Goal: Task Accomplishment & Management: Manage account settings

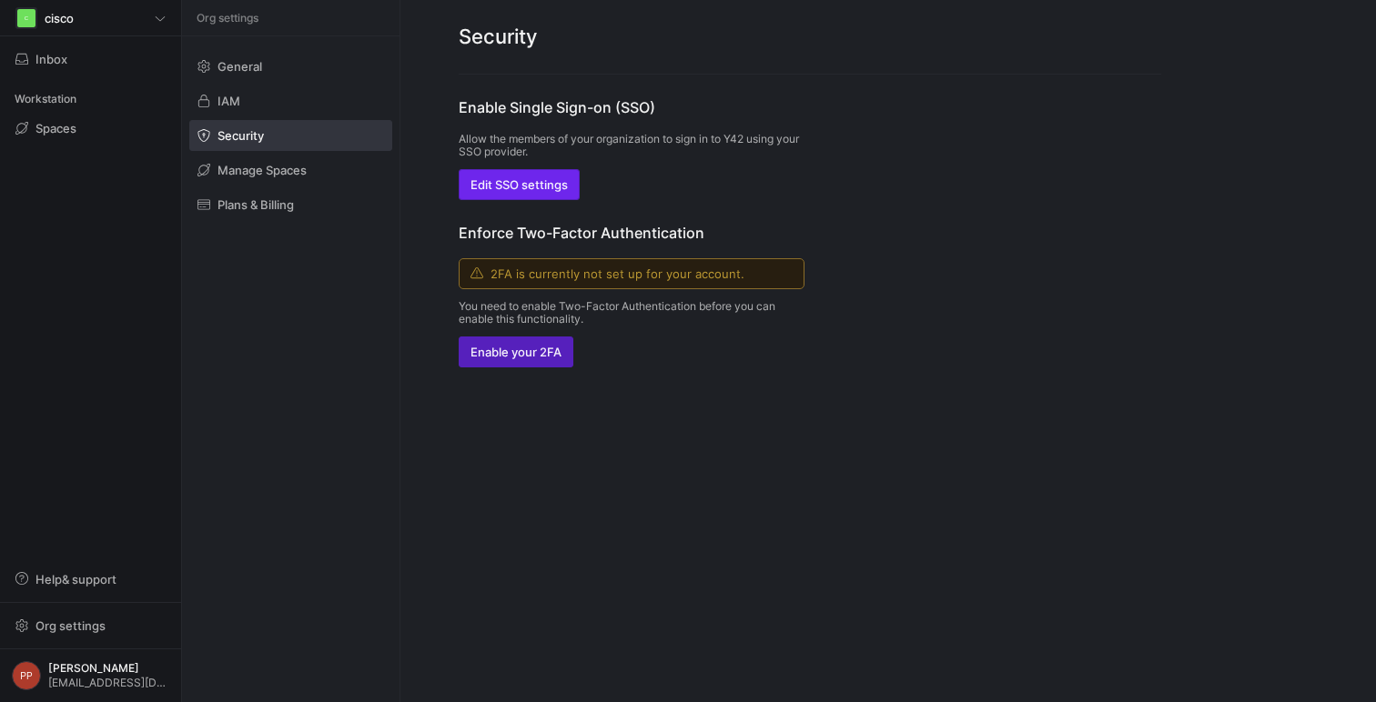
click at [545, 181] on span "Edit SSO settings" at bounding box center [518, 184] width 97 height 15
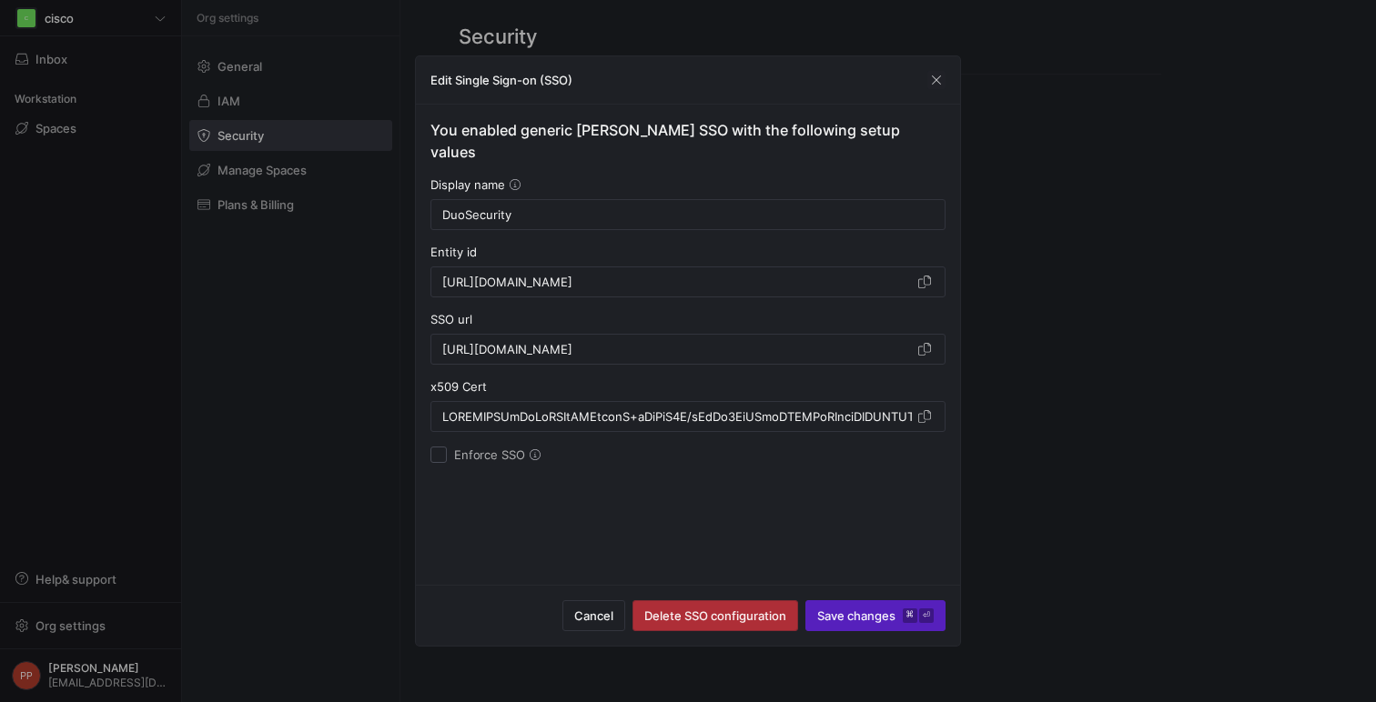
click at [755, 614] on span "Delete SSO configuration" at bounding box center [715, 616] width 142 height 15
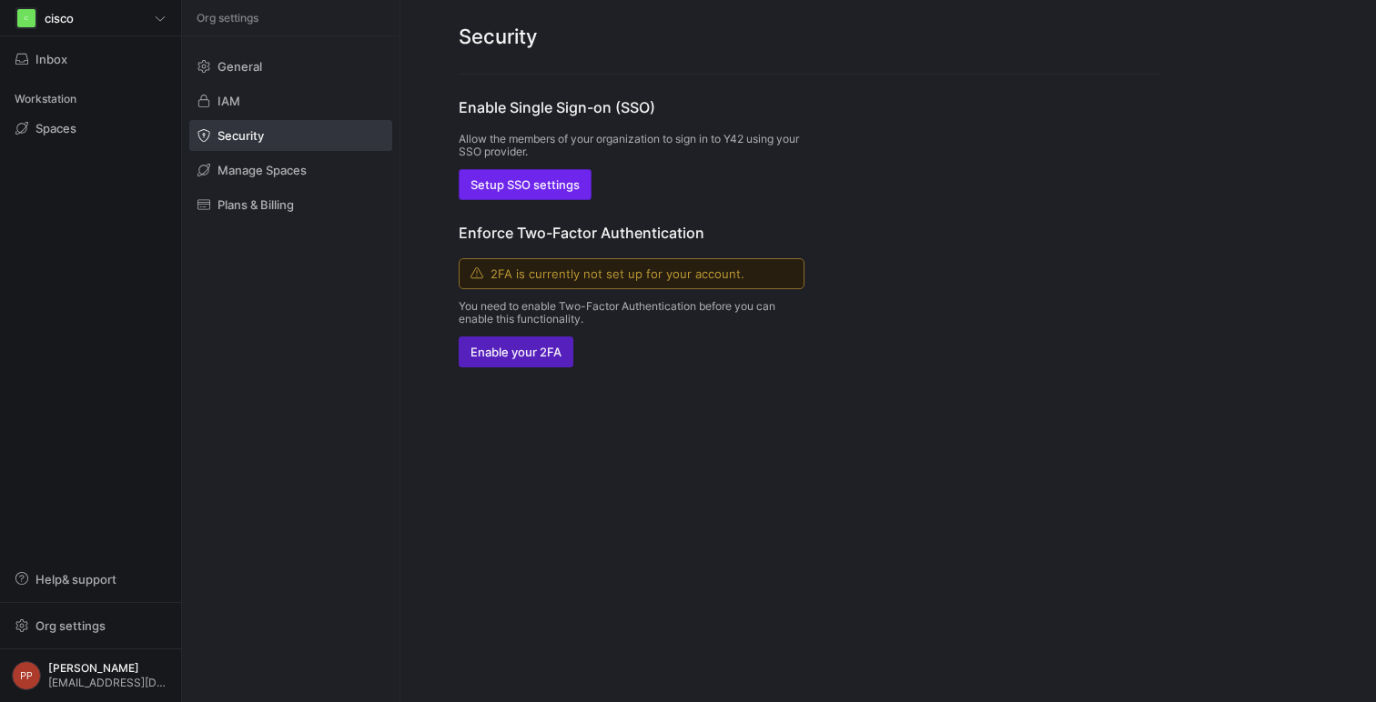
click at [566, 190] on span "Setup SSO settings" at bounding box center [524, 184] width 109 height 15
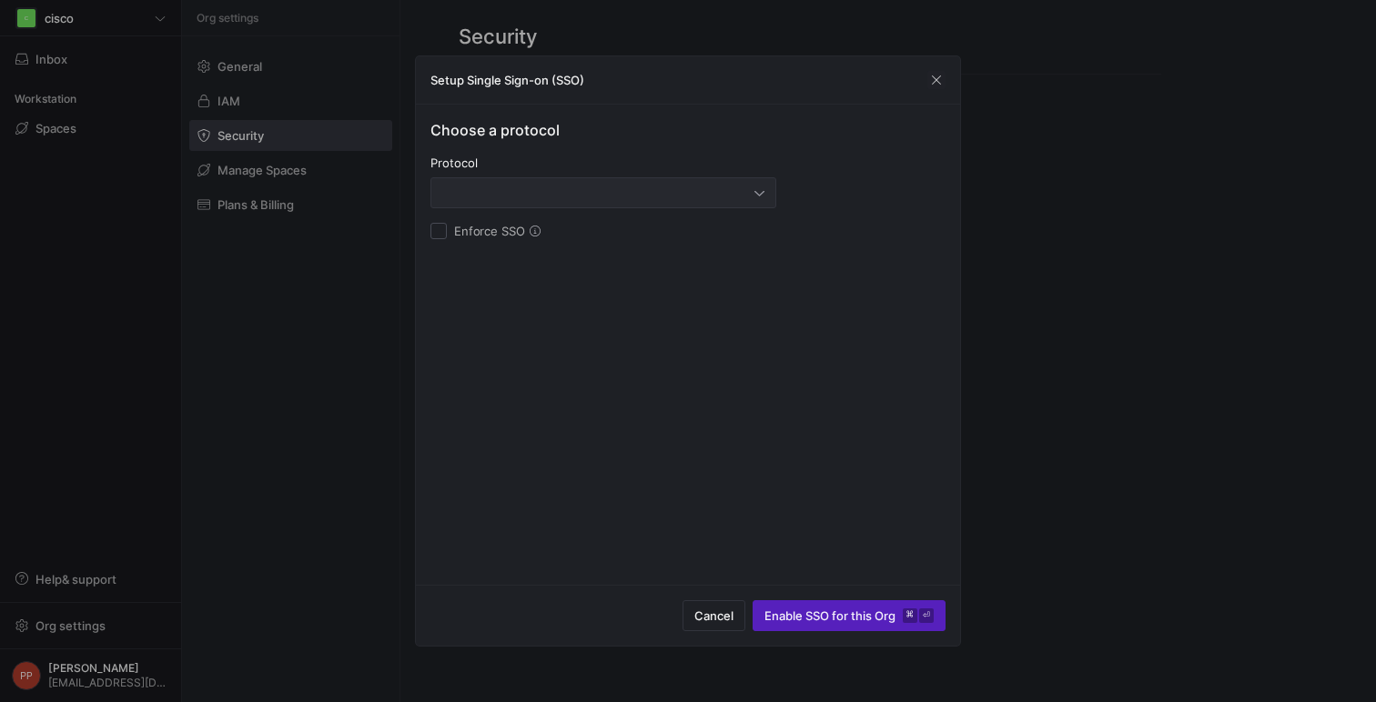
click at [720, 184] on div at bounding box center [603, 192] width 322 height 29
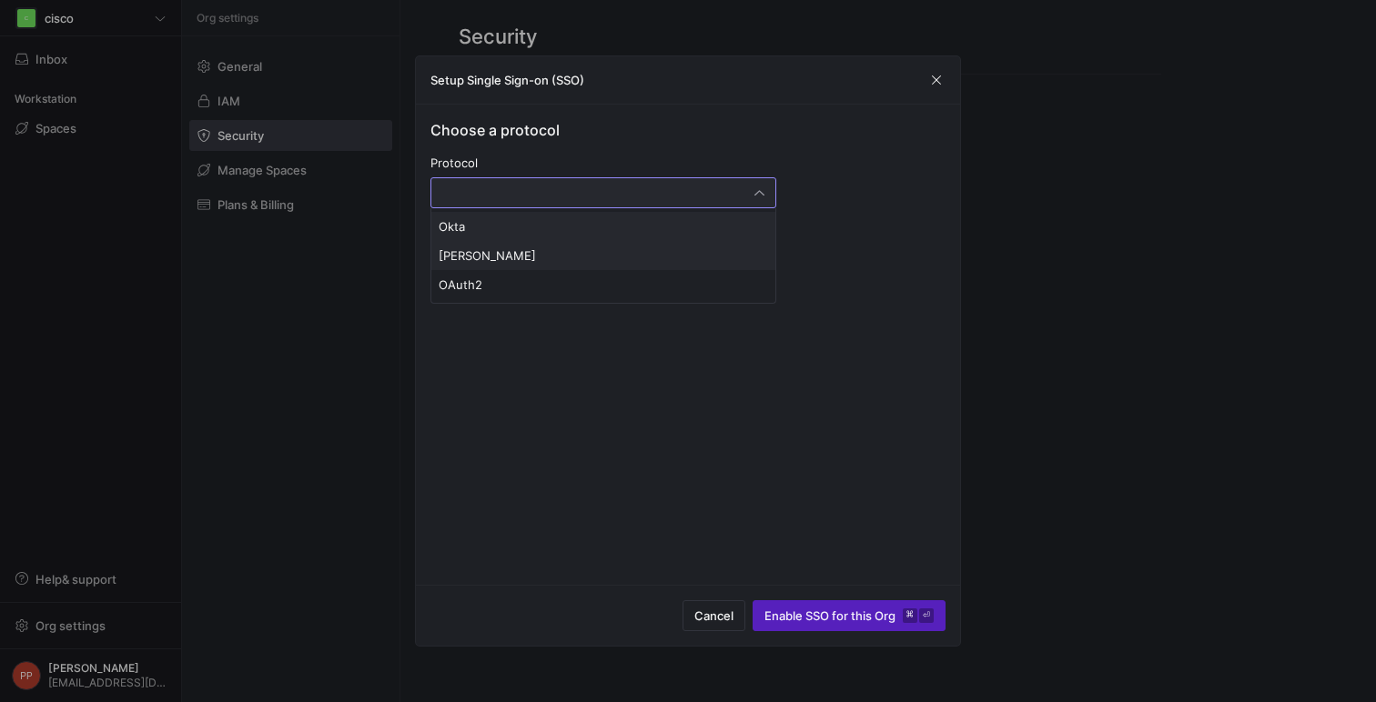
click at [633, 265] on mat-option "SAML" at bounding box center [603, 255] width 344 height 29
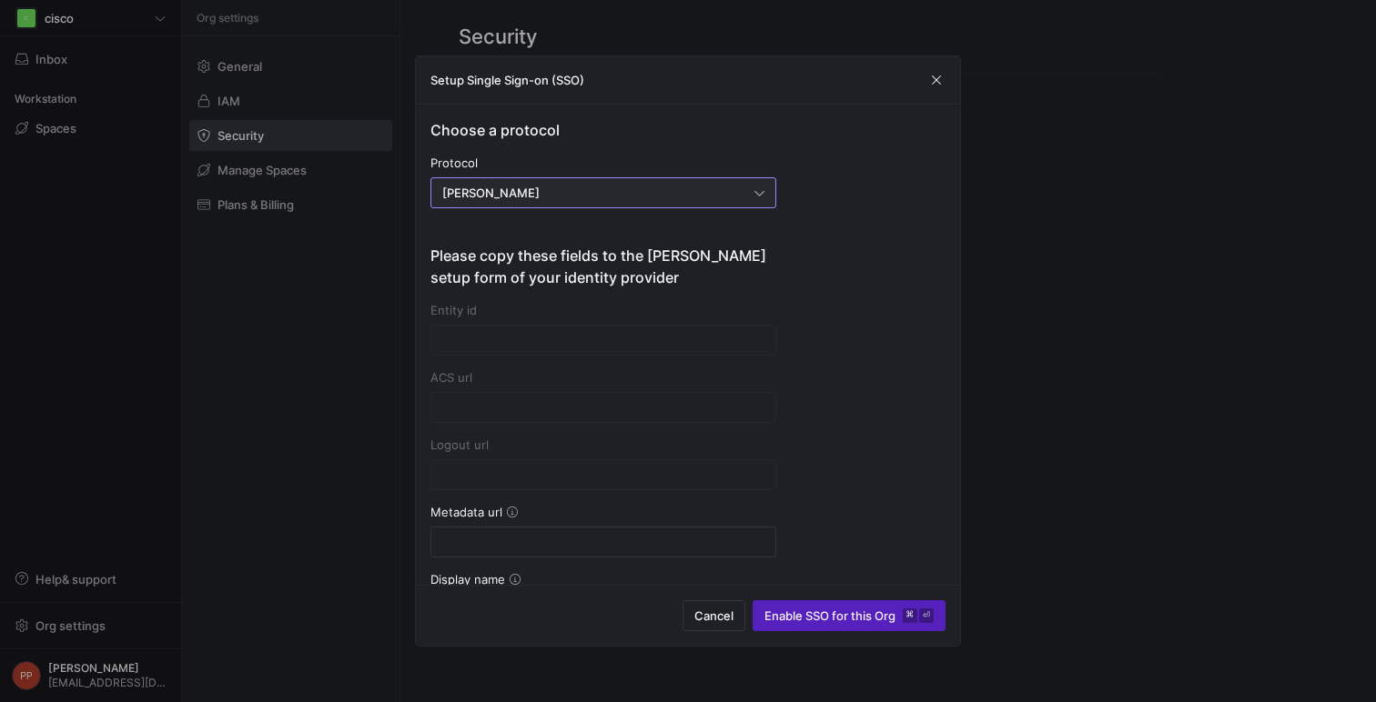
type input "https://account.y42.dev/api/1/id/saml2/ce064dae-a70a-41ab-b3d6-dac6f583e8cc/acs"
type input "https://account.y42.dev/api/1/id/saml2/ce064dae-a70a-41ab-b3d6-dac6f583e8cc/sls"
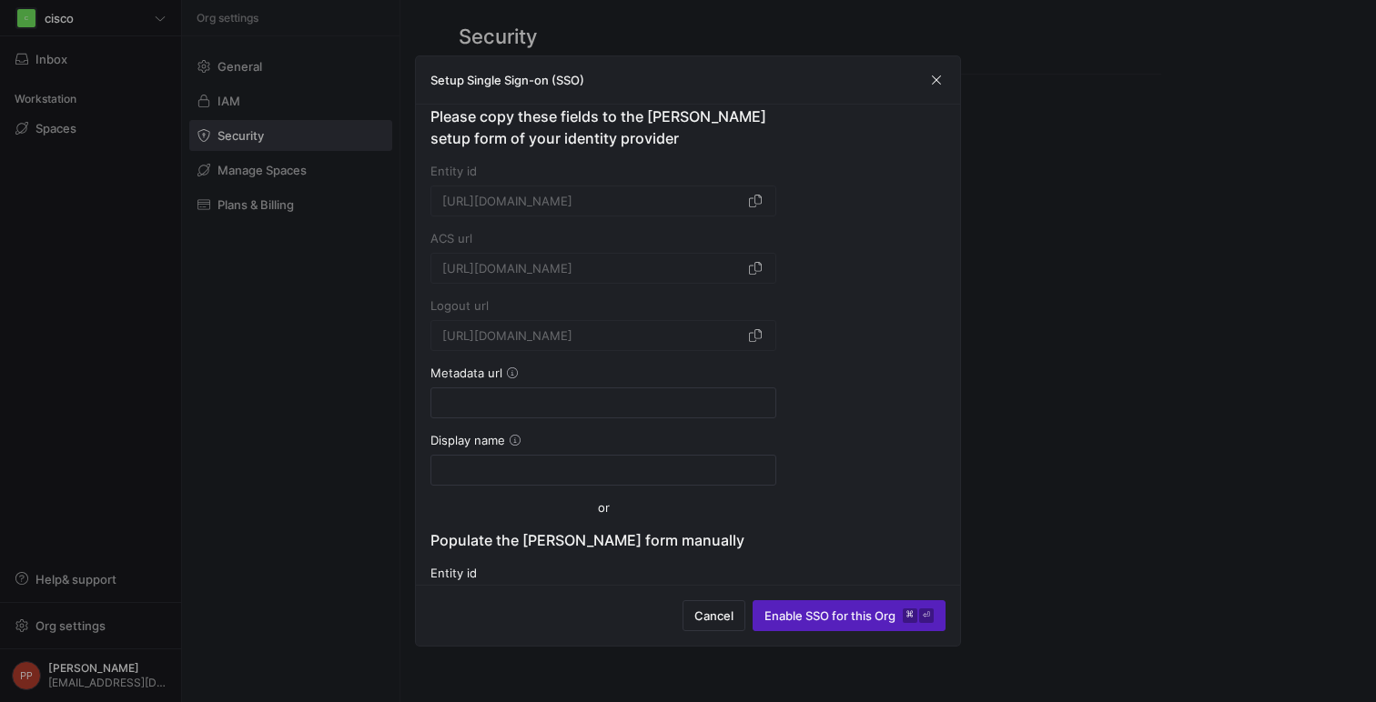
scroll to position [140, 0]
click at [569, 401] on input at bounding box center [603, 402] width 322 height 15
paste input "https://sso-deadbeef.sso.duo.test/saml2/sp/DI530A4RH01Z4OEPQZ5V/metadata"
type input "https://sso-deadbeef.sso.duo.test/saml2/sp/DI530A4RH01Z4OEPQZ5V/metadata"
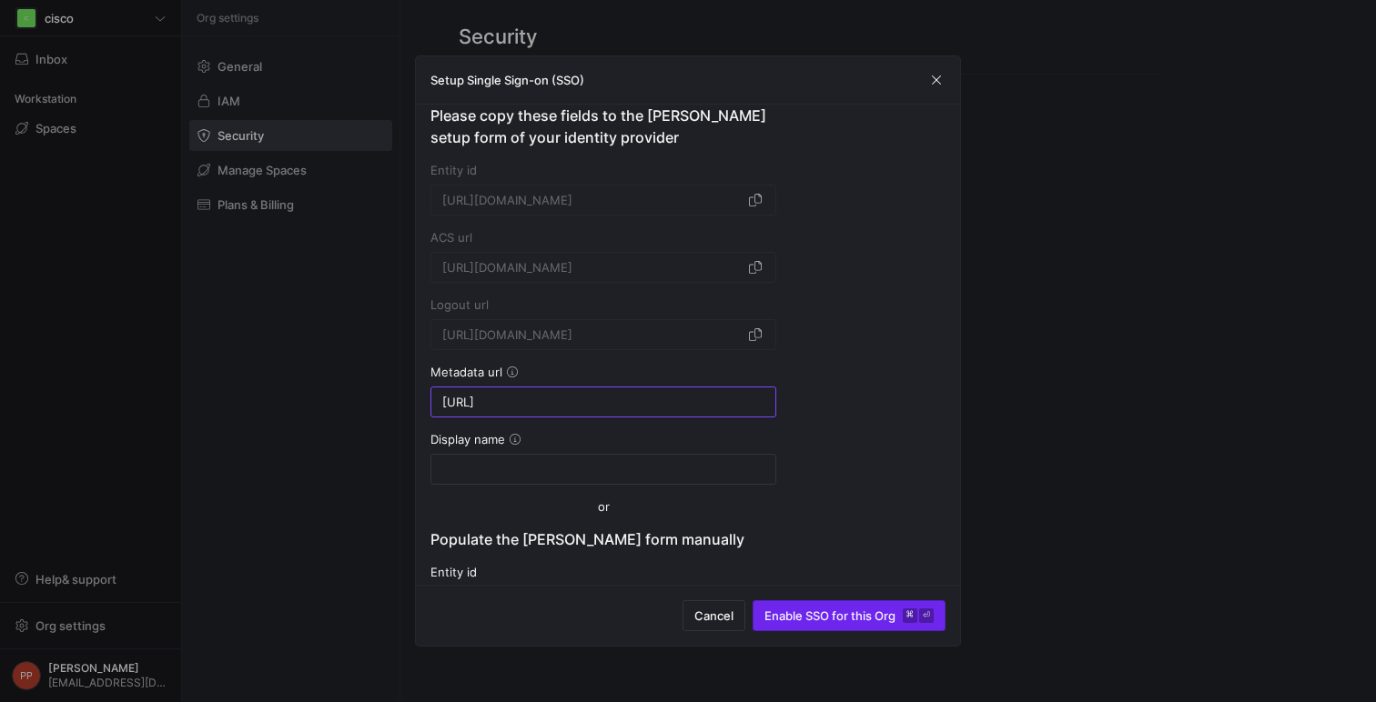
scroll to position [0, 0]
click at [799, 610] on span "Enable SSO for this Org ⌘ ⏎" at bounding box center [848, 616] width 169 height 15
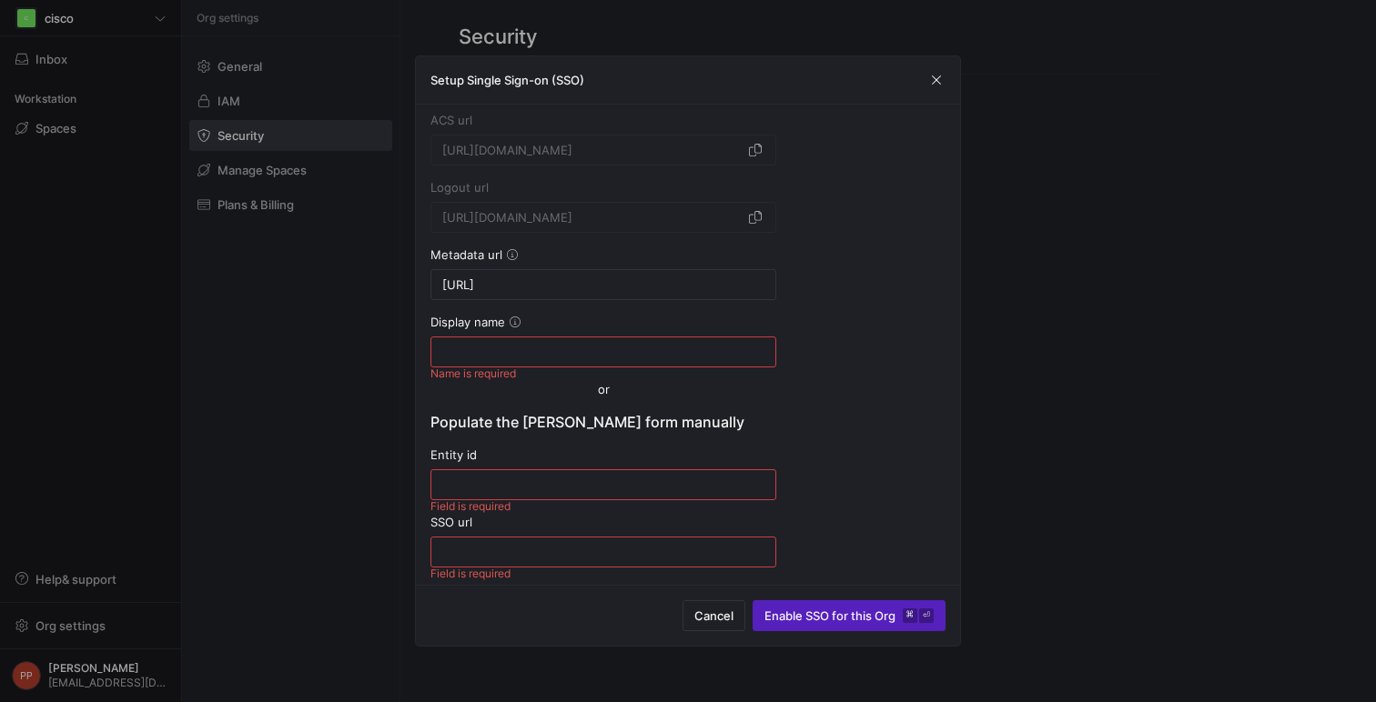
scroll to position [285, 0]
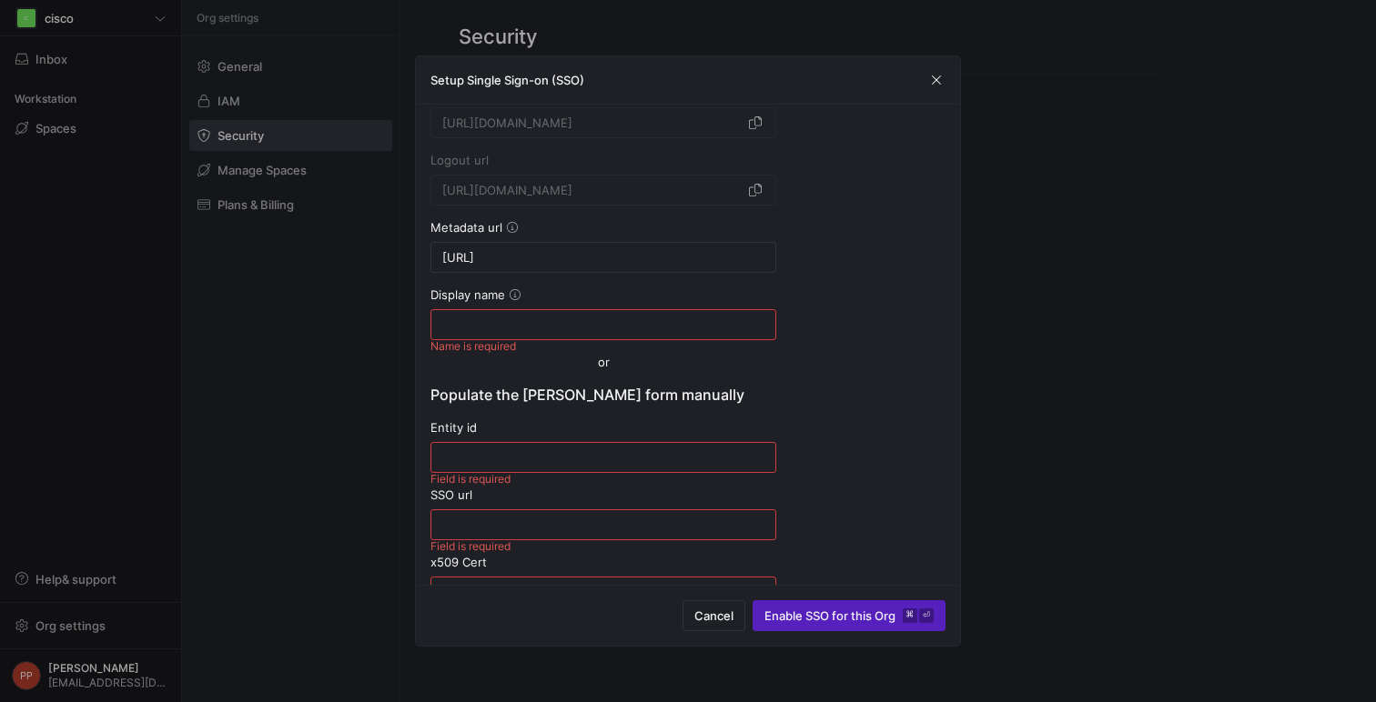
click at [662, 322] on input at bounding box center [603, 324] width 322 height 15
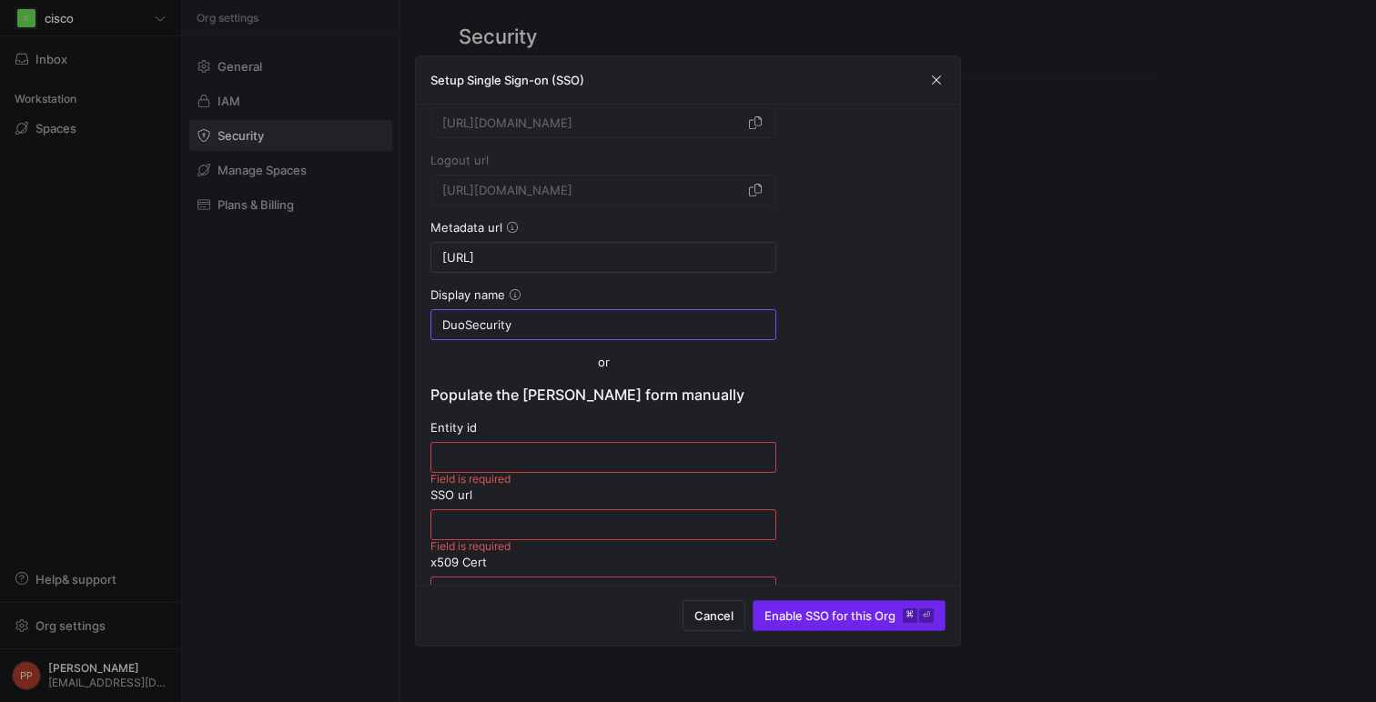
click at [821, 615] on span "Enable SSO for this Org ⌘ ⏎" at bounding box center [848, 616] width 169 height 15
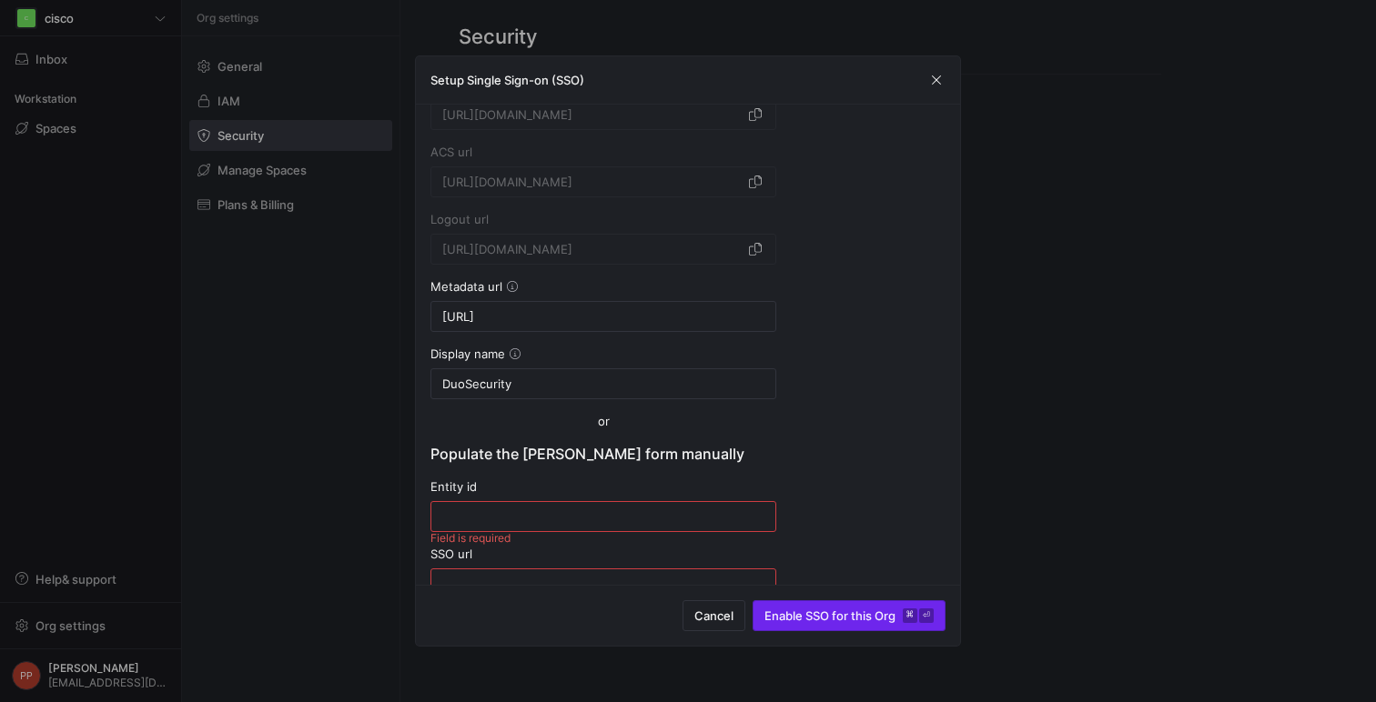
scroll to position [224, 0]
click at [821, 614] on span "Enable SSO for this Org ⌘ ⏎" at bounding box center [848, 616] width 169 height 15
click at [821, 605] on span "submit" at bounding box center [848, 615] width 191 height 29
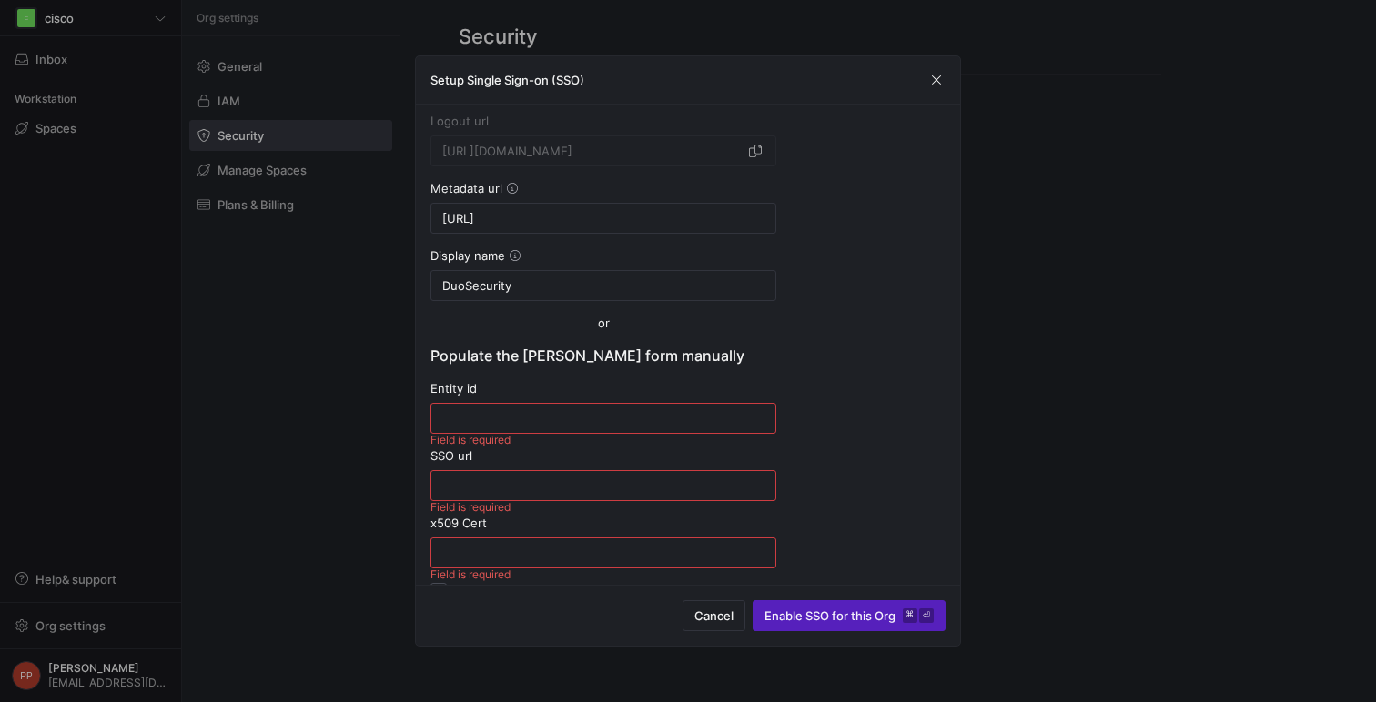
scroll to position [330, 0]
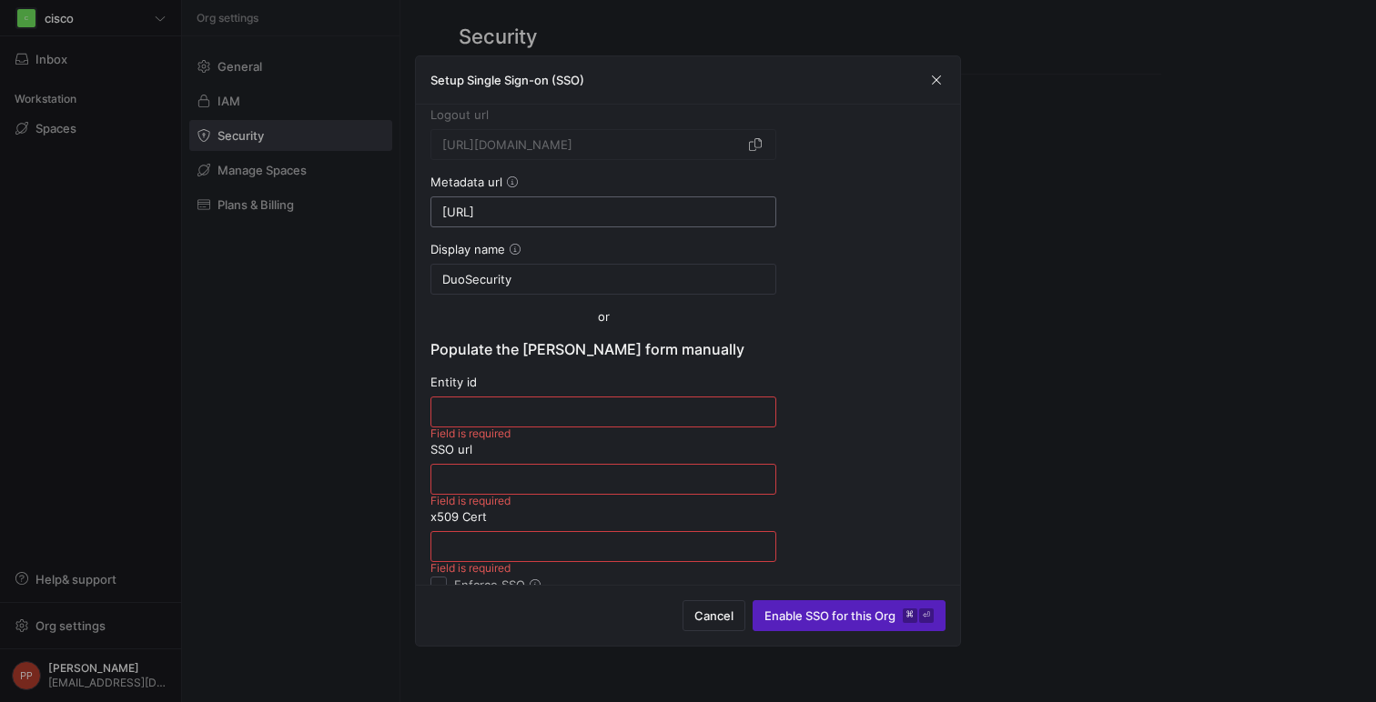
click at [692, 216] on input "https://sso-deadbeef.sso.duo.test/saml2/sp/DI530A4RH01Z4OEPQZ5V/metadata" at bounding box center [603, 212] width 322 height 15
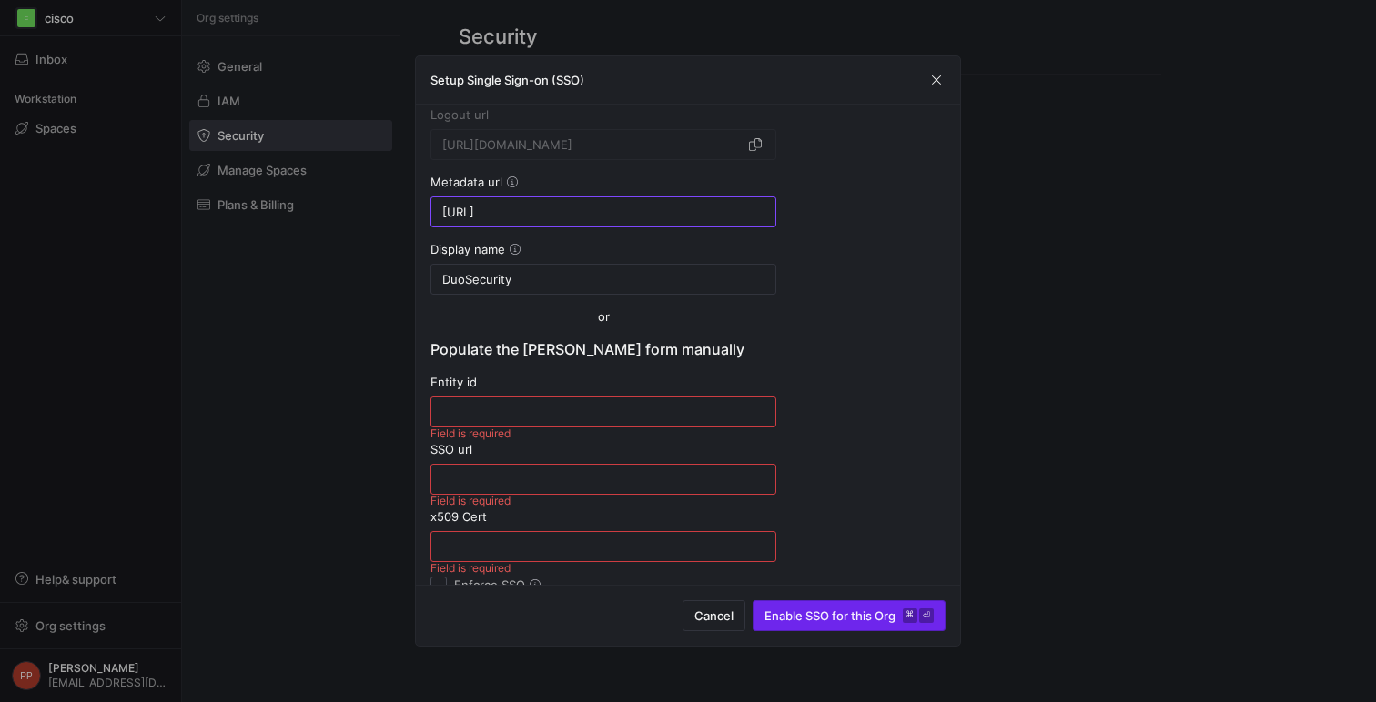
click at [825, 610] on span "Enable SSO for this Org ⌘ ⏎" at bounding box center [848, 616] width 169 height 15
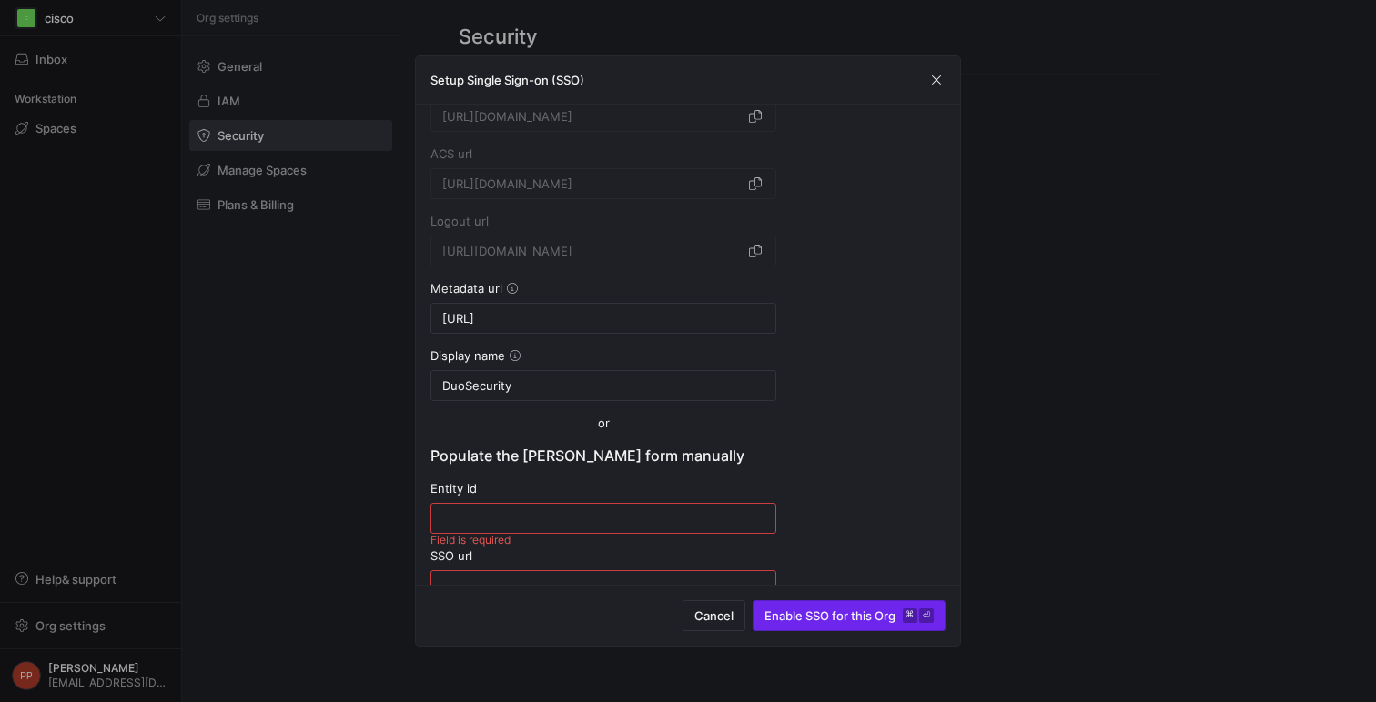
click at [825, 610] on span "Enable SSO for this Org ⌘ ⏎" at bounding box center [848, 616] width 169 height 15
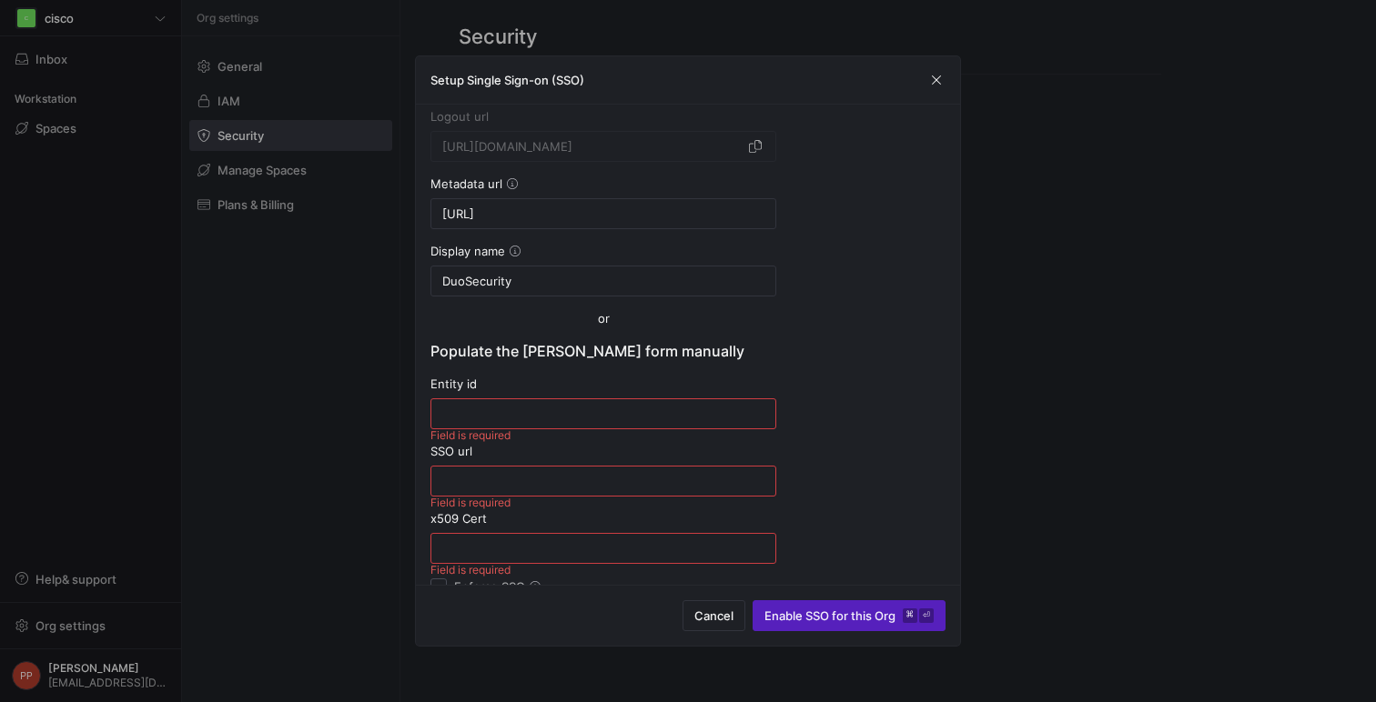
scroll to position [333, 0]
click at [675, 284] on div "DuoSecurity" at bounding box center [603, 276] width 322 height 29
click at [653, 278] on input "DuoSecurity" at bounding box center [603, 276] width 322 height 15
paste input "https://sso-8bc16f9e.test.sso.duosecurity.com/saml2/sp/DIGWPDV0MRH0WVPAHCJI/met…"
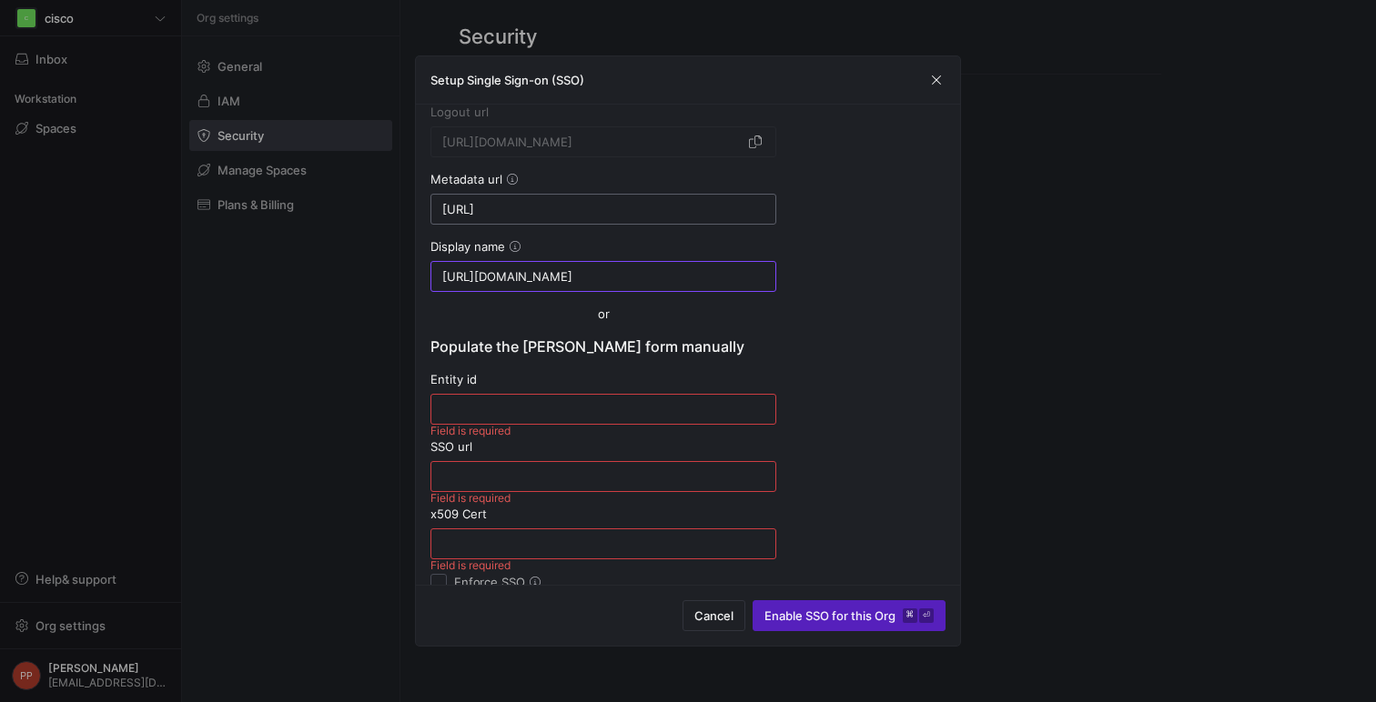
type input "https://sso-8bc16f9e.test.sso.duosecurity.com/saml2/sp/DIGWPDV0MRH0WVPAHCJI/met…"
click at [743, 213] on input "https://sso-deadbeef.sso.duo.test/saml2/sp/DI530A4RH01Z4OEPQZ5V/metadata" at bounding box center [603, 209] width 322 height 15
paste input "8bc16f9e.test.sso.duosecurity.com/saml2/sp/DIGWPDV0MRH0WVPAHCJI"
click at [663, 271] on input "https://sso-8bc16f9e.test.sso.duosecurity.com/saml2/sp/DIGWPDV0MRH0WVPAHCJI/met…" at bounding box center [603, 276] width 322 height 15
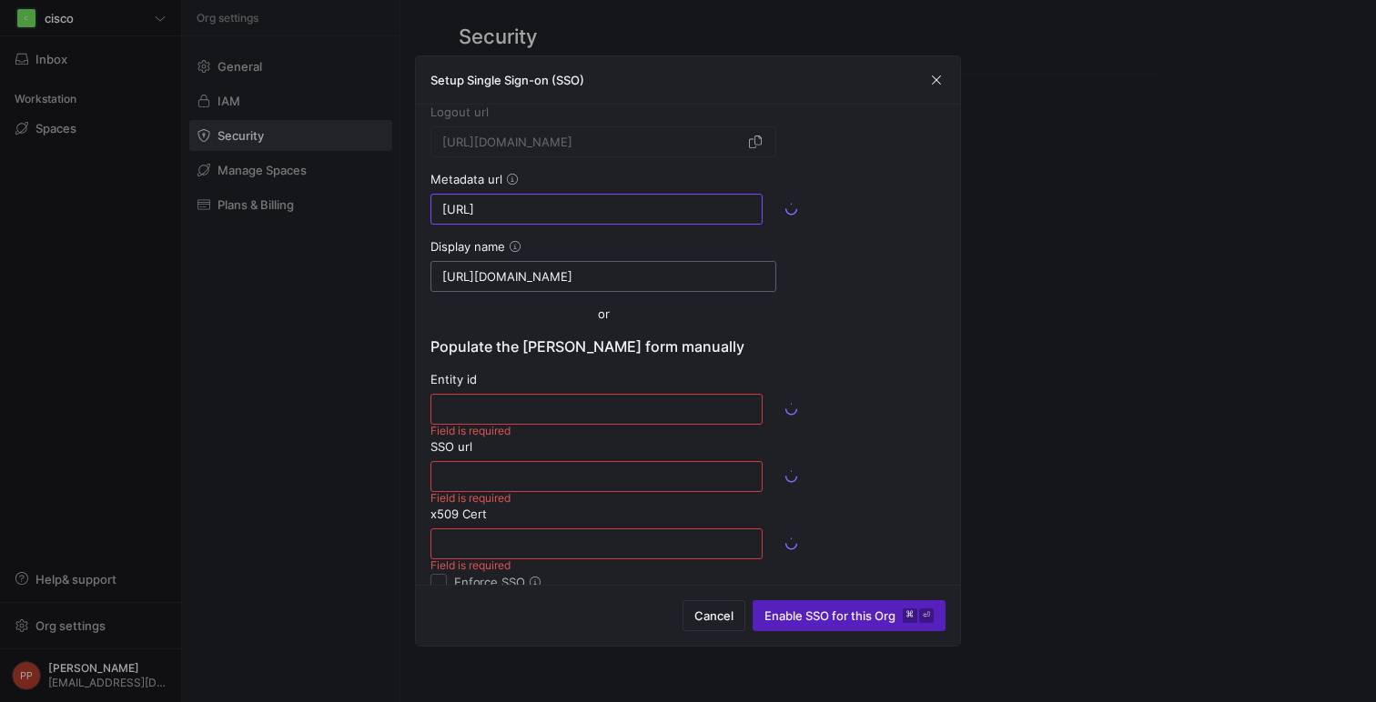
type input "https://sso-deadbeef.sso.duo.test/saml2/sp/DI530A4RH01Z4OEPQZ5V/metadata"
click at [657, 287] on div "https://sso-8bc16f9e.test.sso.duosecurity.com/saml2/sp/DIGWPDV0MRH0WVPAHCJI/met…" at bounding box center [603, 276] width 322 height 29
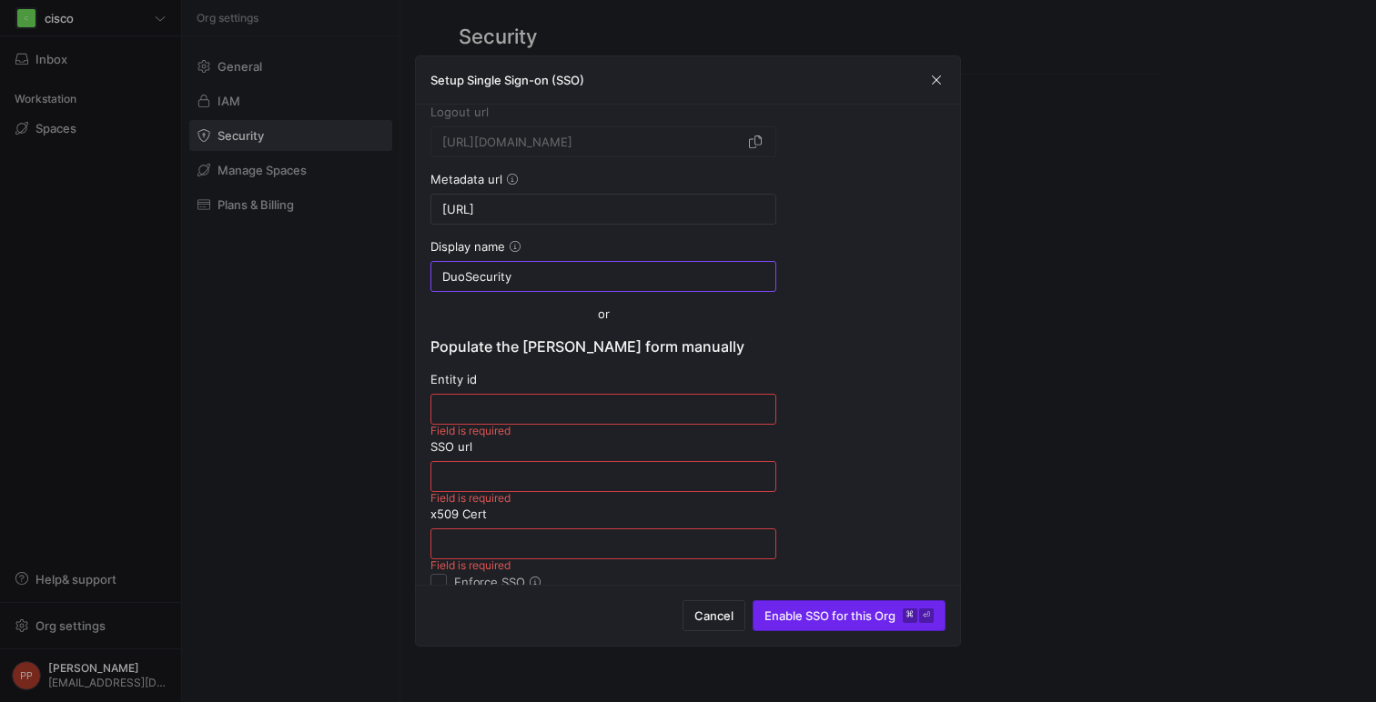
type input "DuoSecurity"
click at [835, 613] on span "Enable SSO for this Org ⌘ ⏎" at bounding box center [848, 616] width 169 height 15
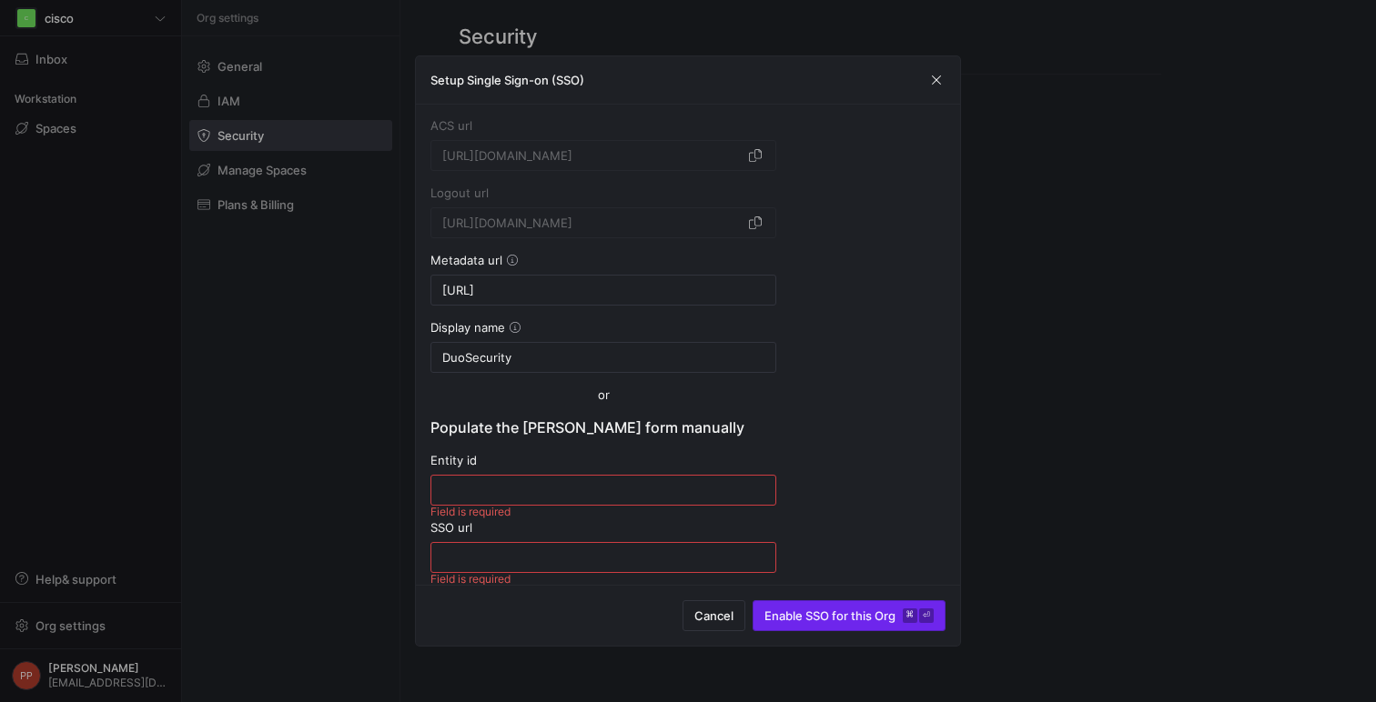
scroll to position [224, 0]
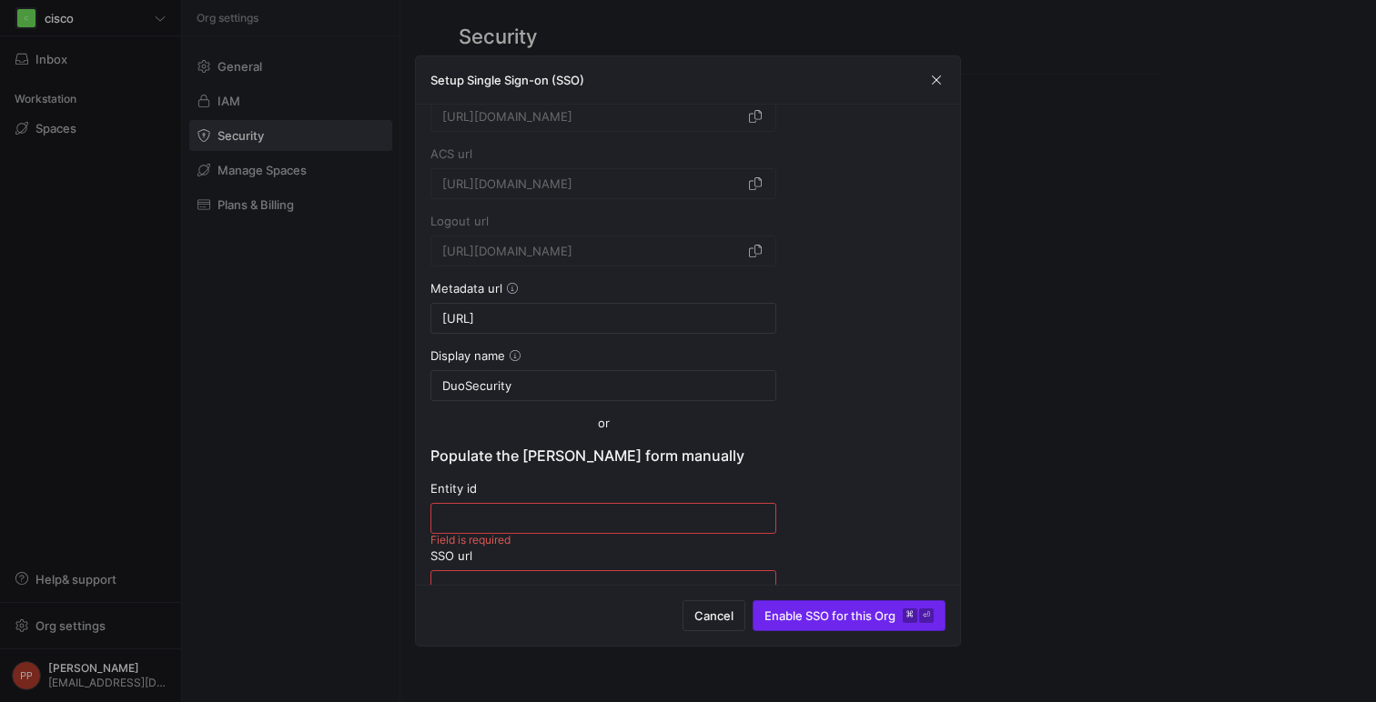
click at [836, 612] on span "Enable SSO for this Org ⌘ ⏎" at bounding box center [848, 616] width 169 height 15
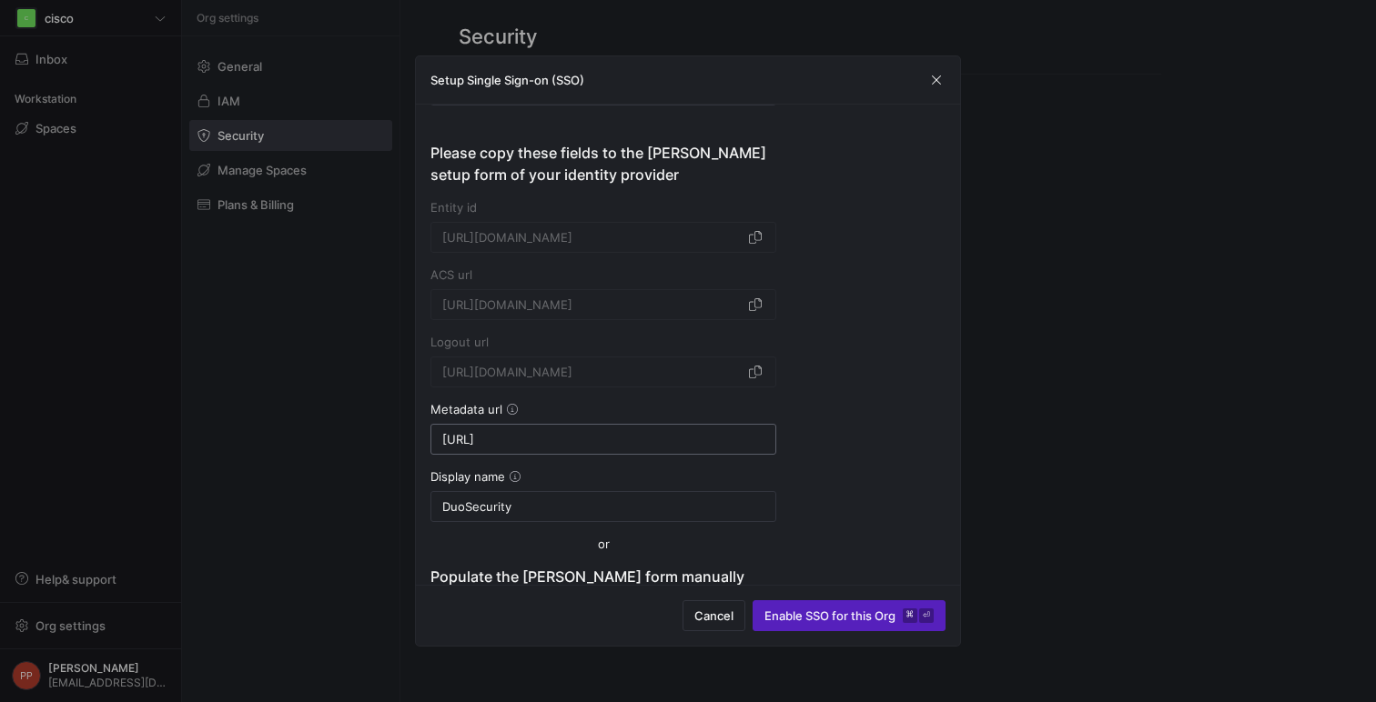
scroll to position [0, 0]
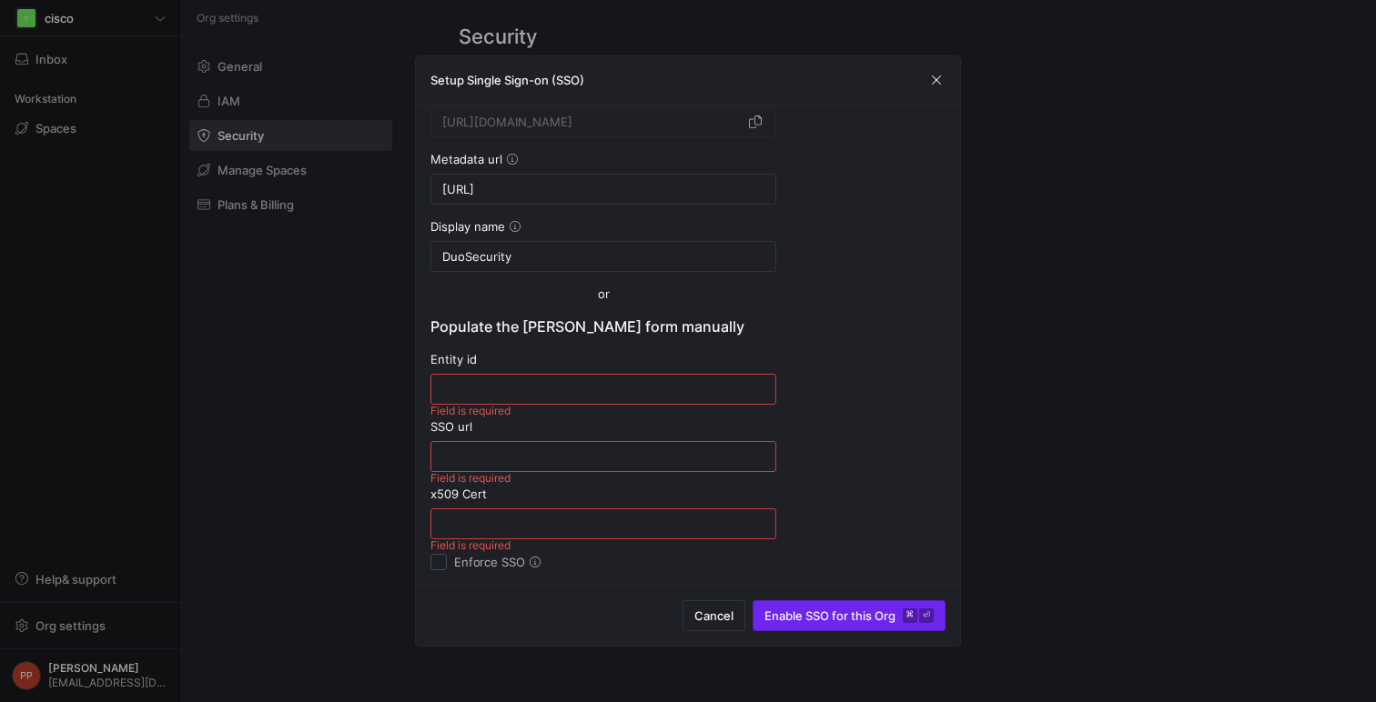
click at [802, 618] on span "Enable SSO for this Org ⌘ ⏎" at bounding box center [848, 616] width 169 height 15
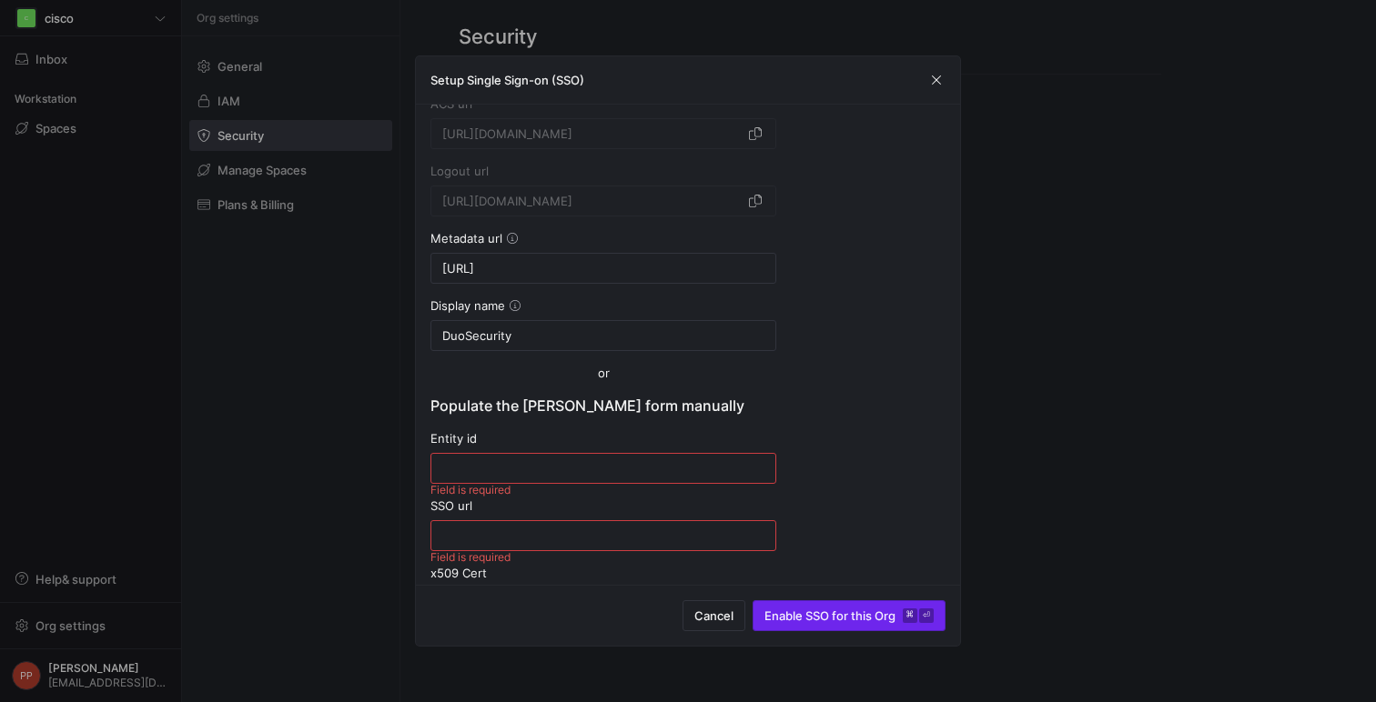
scroll to position [224, 0]
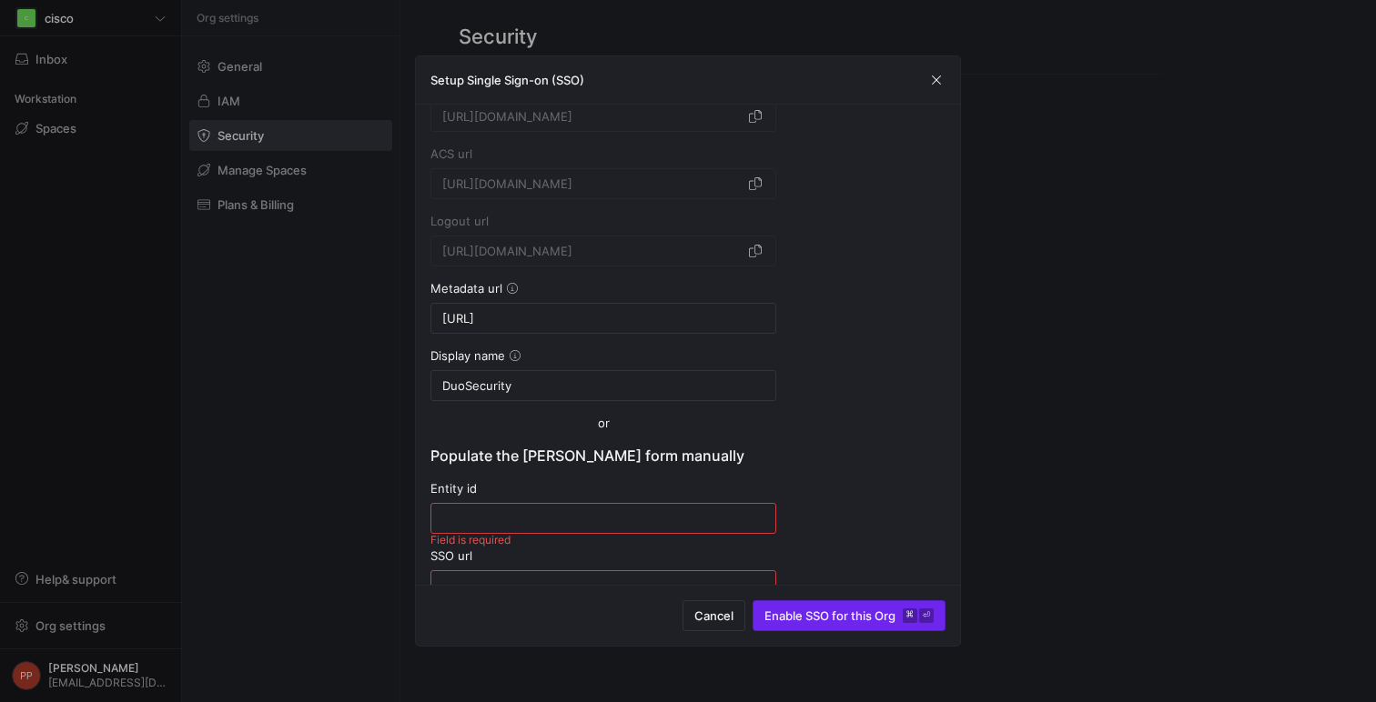
click at [802, 618] on span "Enable SSO for this Org ⌘ ⏎" at bounding box center [848, 616] width 169 height 15
click at [730, 322] on input "https://sso-deadbeef.sso.duo.test/saml2/sp/DI530A4RH01Z4OEPQZ5V/metadata" at bounding box center [603, 318] width 322 height 15
click at [626, 320] on input "https://sso-deadbeef.sso.duo.test/saml2/sp/DI530A4RH01Z4OEPQZ5V/metadata" at bounding box center [603, 318] width 322 height 15
paste input "8bc16f9e.test.sso.duosecurity.com/saml2/sp/DIGWPDV0MRH0WVPAHCJI"
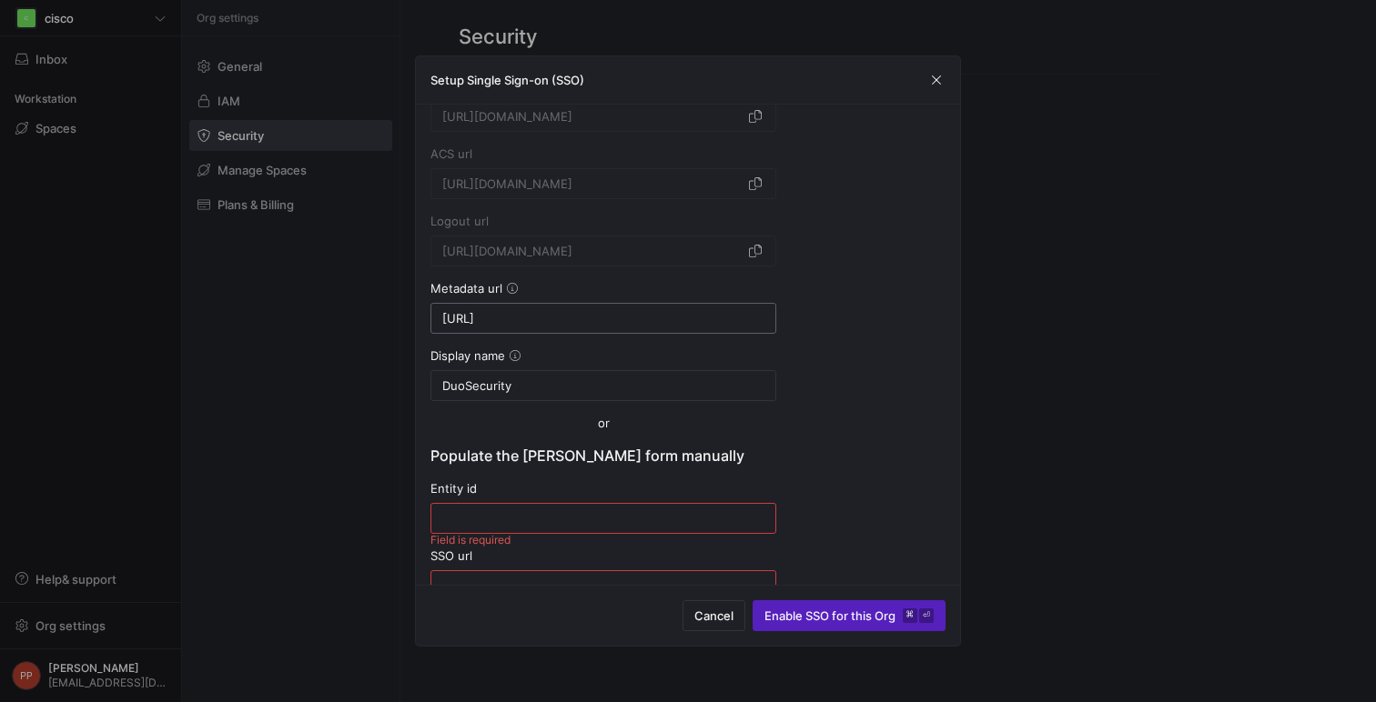
type input "https://sso-8bc16f9e.test.sso.duosecurity.com/saml2/sp/DIGWPDV0MRH0WVPAHCJI/met…"
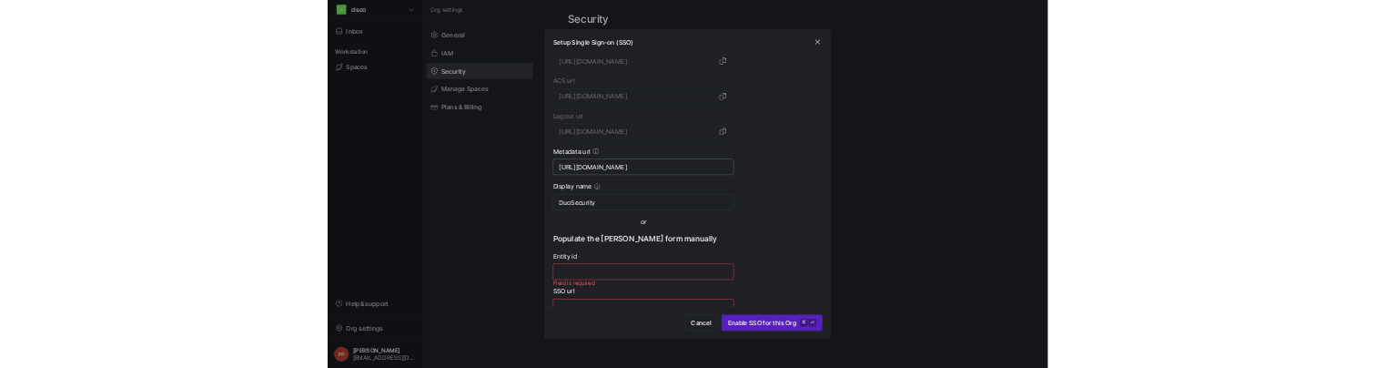
scroll to position [0, 213]
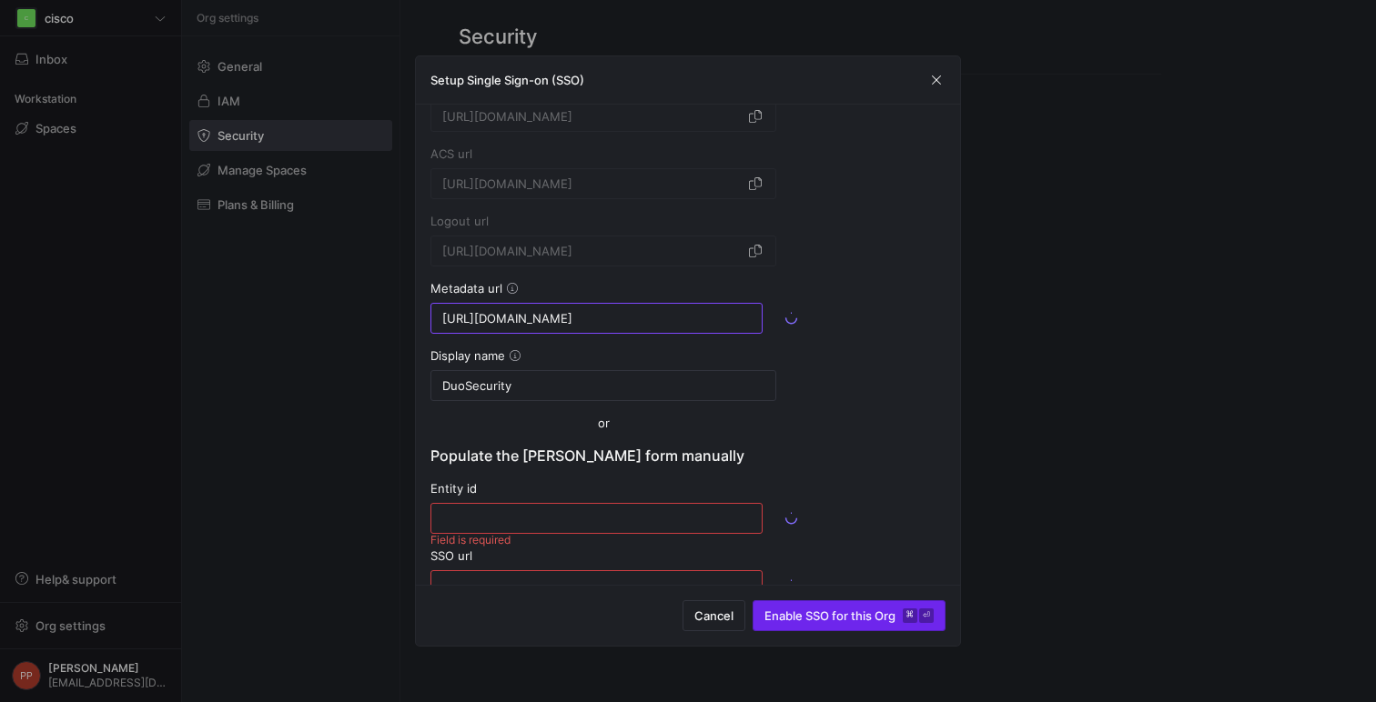
type input "https://sso-8bc16f9e.test.sso.duosecurity.com/saml2/sp/DIGWPDV0MRH0WVPAHCJI/met…"
type input "https://sso-8bc16f9e.test.sso.duosecurity.com/saml2/sp/DIGWPDV0MRH0WVPAHCJI/sso"
type input "MIIDDTCCAfWgAwIBAgIUdLOHzZsW48vv9K3O9rdn6+aF2VEwDQYJKoZIhvcNAQELBQAwNjEVMBMGA1U…"
type input "https://sso-8bc16f9e.test.sso.duosecurity.com/saml2/sp/DIGWPDV0MRH0WVPAHCJI/met…"
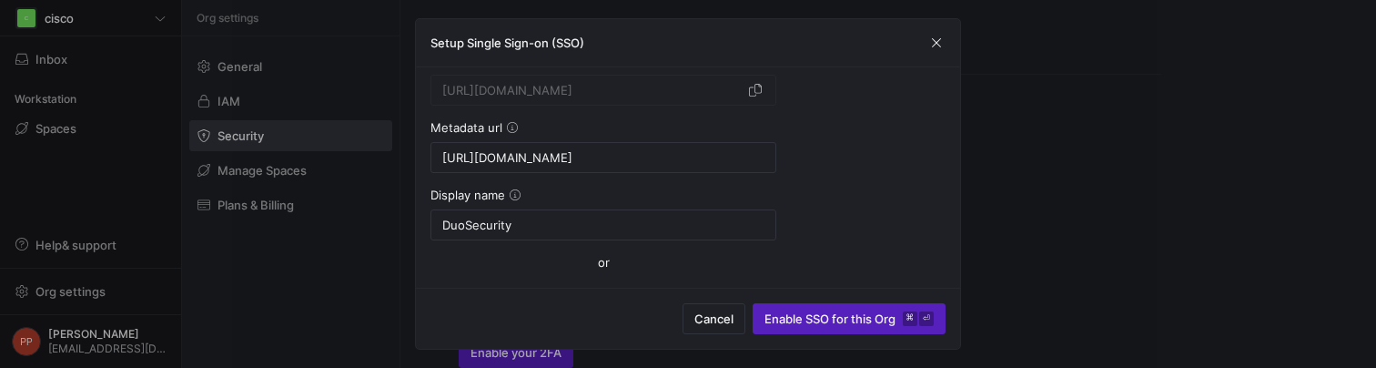
scroll to position [347, 0]
click at [613, 157] on input "https://sso-8bc16f9e.test.sso.duosecurity.com/saml2/sp/DIGWPDV0MRH0WVPAHCJI/met…" at bounding box center [603, 158] width 322 height 15
click at [856, 207] on div "Choose a protocol Protocol SAML Please copy these fields to the SAML setup form…" at bounding box center [687, 137] width 515 height 804
click at [736, 159] on input "https://sso-8bc16f9e.test.sso.duosecurity.com/saml2/sp/DIGWPDV0MRH0WVPAHCJI/met…" at bounding box center [603, 158] width 322 height 15
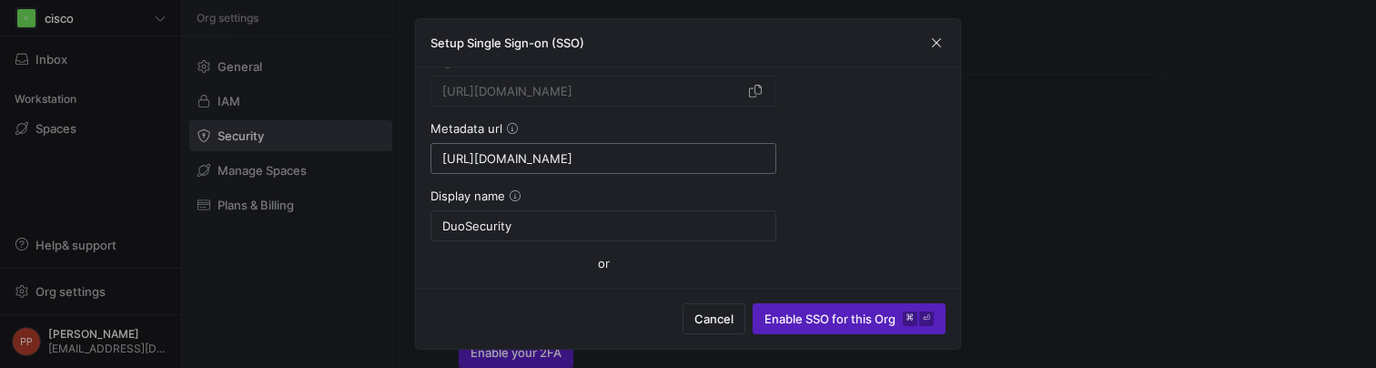
click at [736, 159] on input "https://sso-8bc16f9e.test.sso.duosecurity.com/saml2/sp/DIGWPDV0MRH0WVPAHCJI/met…" at bounding box center [603, 158] width 322 height 15
click at [800, 181] on div "Choose a protocol Protocol SAML Please copy these fields to the SAML setup form…" at bounding box center [687, 137] width 515 height 804
click at [891, 176] on div "Choose a protocol Protocol SAML Please copy these fields to the SAML setup form…" at bounding box center [687, 137] width 515 height 804
click at [939, 47] on span "button" at bounding box center [936, 43] width 18 height 18
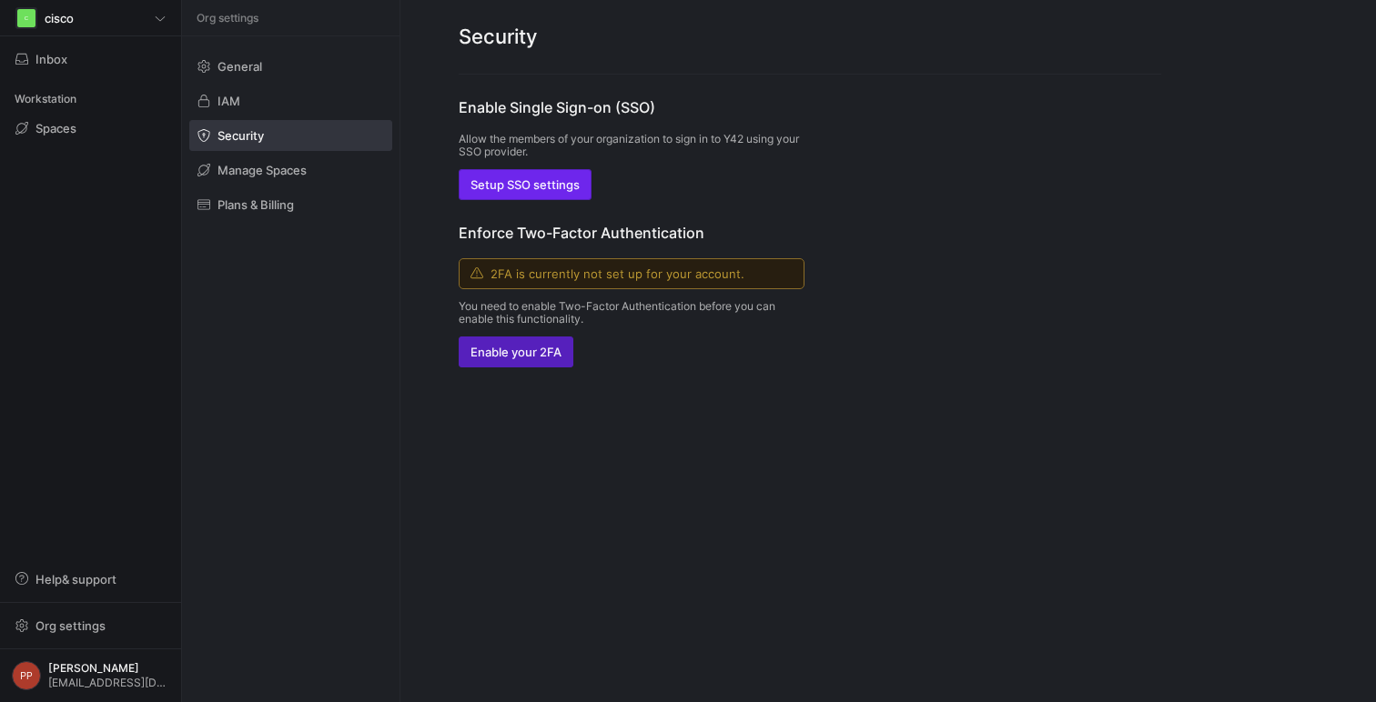
click at [559, 182] on span "Setup SSO settings" at bounding box center [524, 184] width 109 height 15
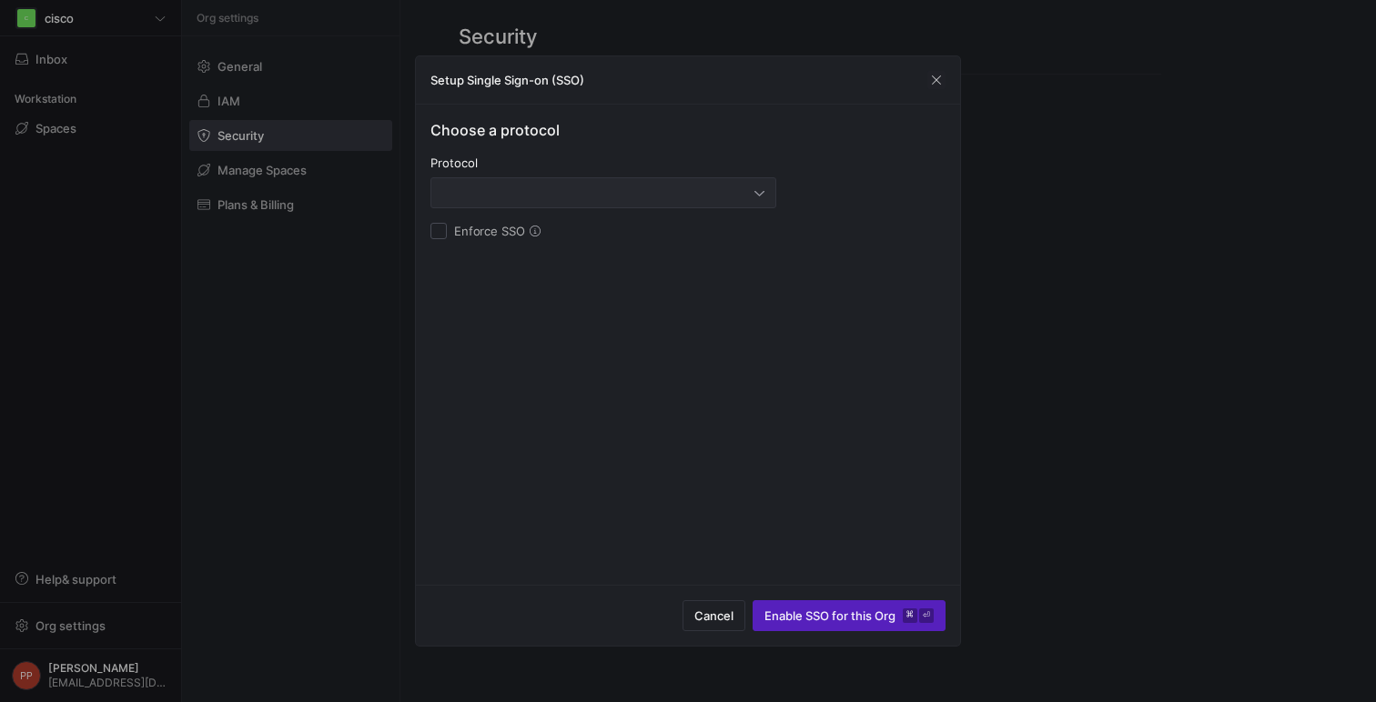
click at [649, 194] on div at bounding box center [598, 193] width 312 height 15
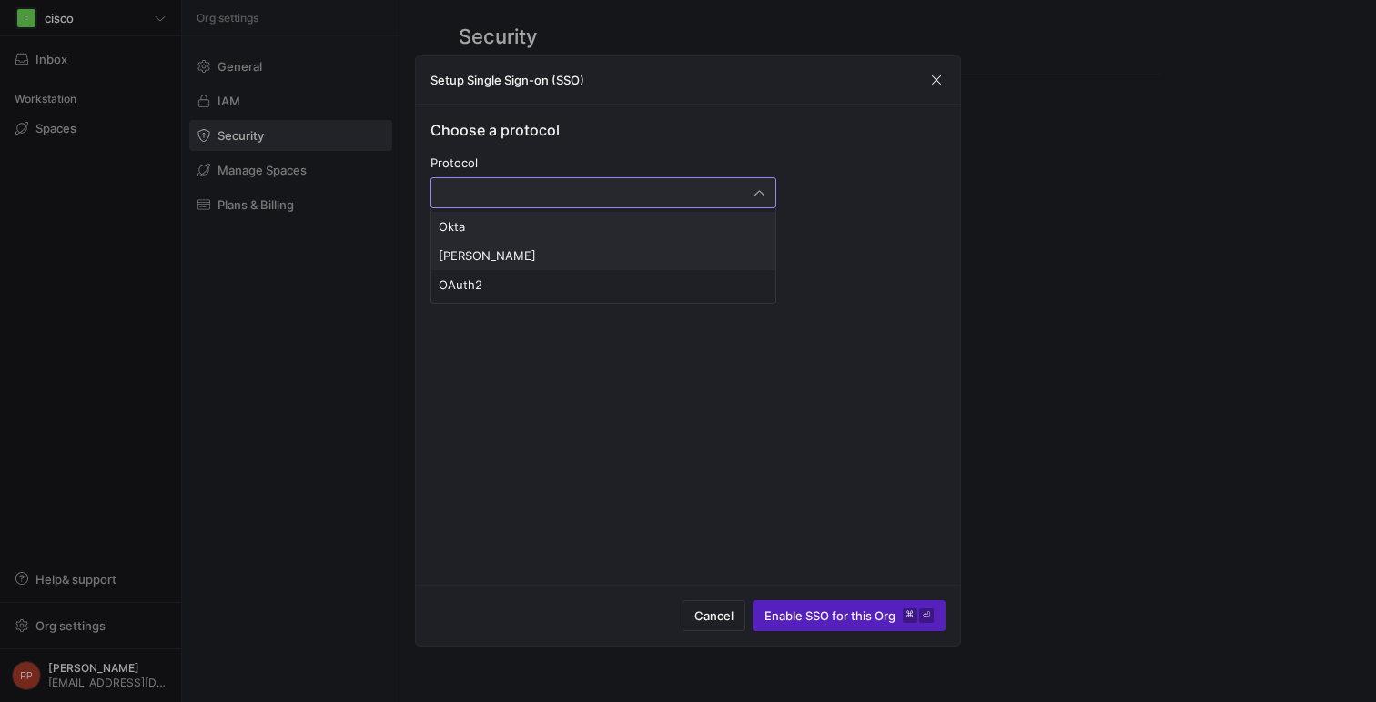
drag, startPoint x: 619, startPoint y: 238, endPoint x: 611, endPoint y: 258, distance: 21.3
click at [611, 258] on div "Okta SAML OAuth2" at bounding box center [603, 256] width 346 height 96
click at [611, 258] on span "SAML" at bounding box center [602, 255] width 329 height 15
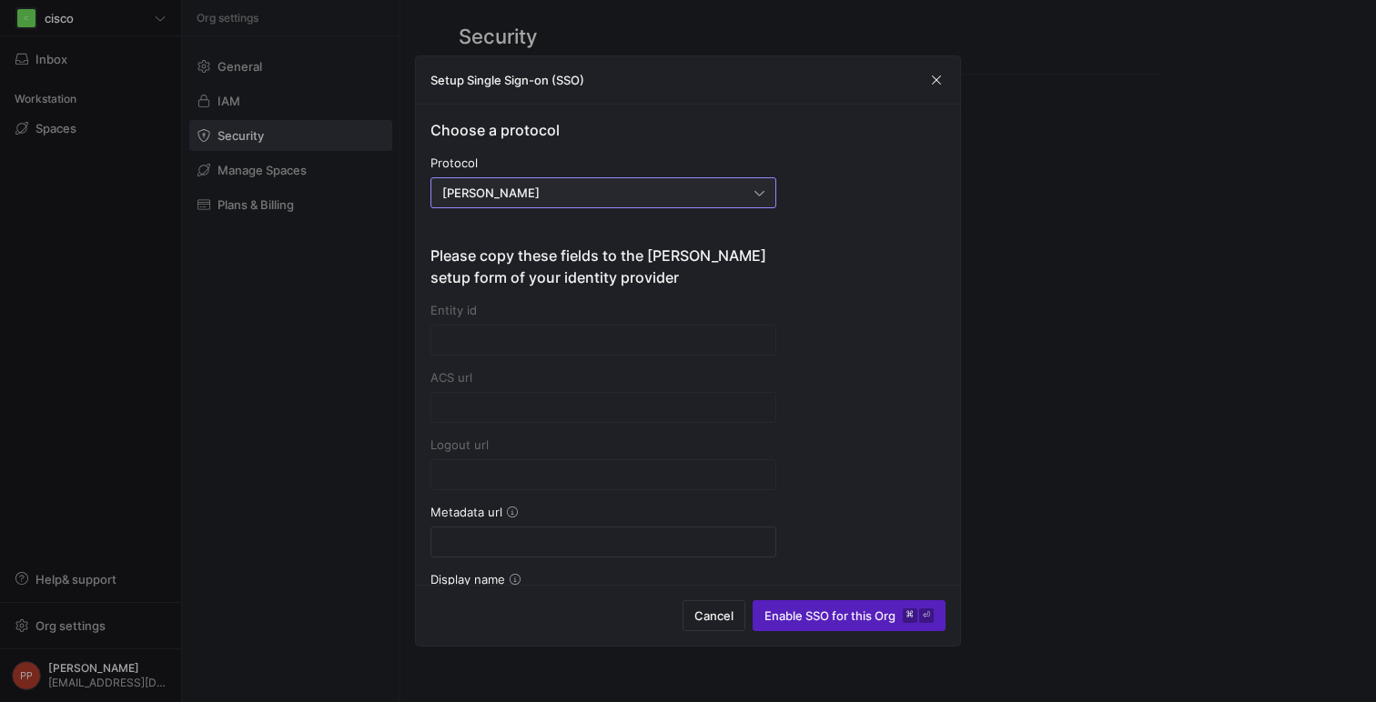
type input "https://account.y42.dev/api/1/id/saml2/15c45700-b8e7-43e2-adaf-6f69a7e8e589/acs"
type input "https://account.y42.dev/api/1/id/saml2/15c45700-b8e7-43e2-adaf-6f69a7e8e589/sls"
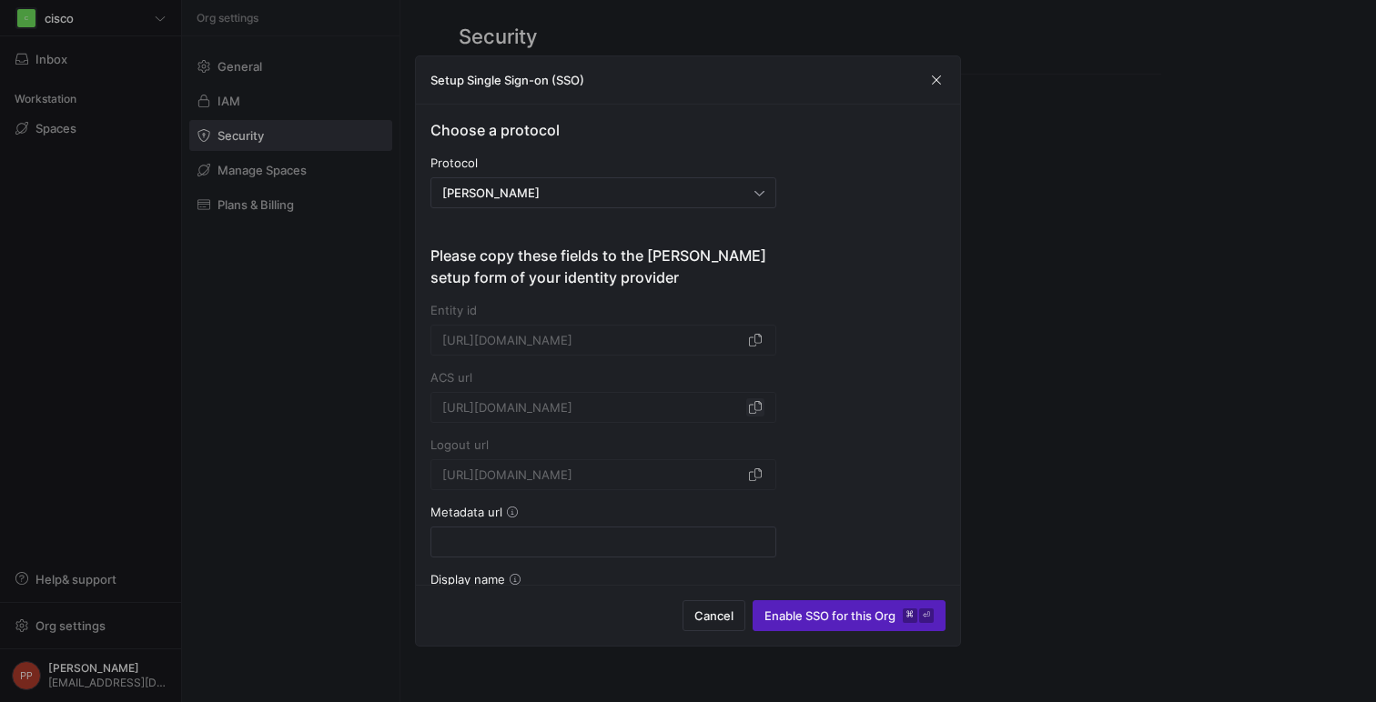
click at [757, 410] on span "button" at bounding box center [755, 407] width 18 height 18
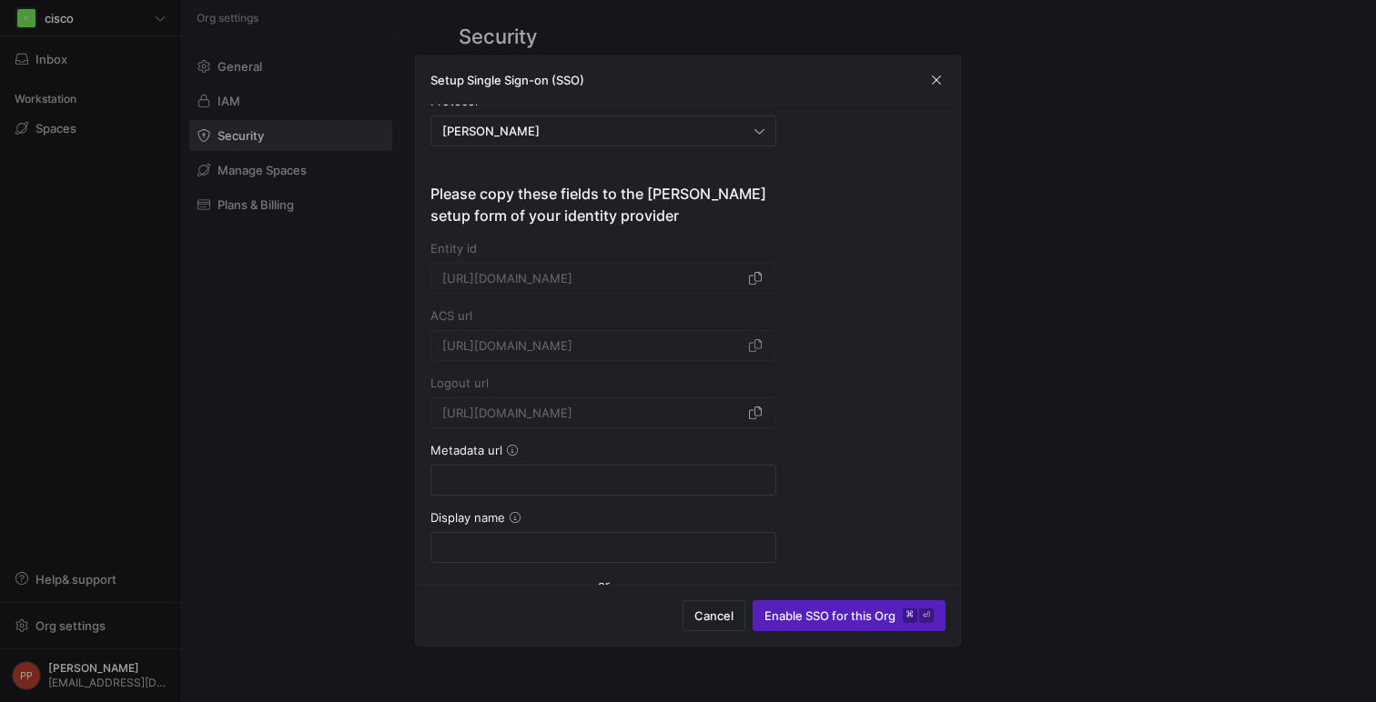
scroll to position [37, 0]
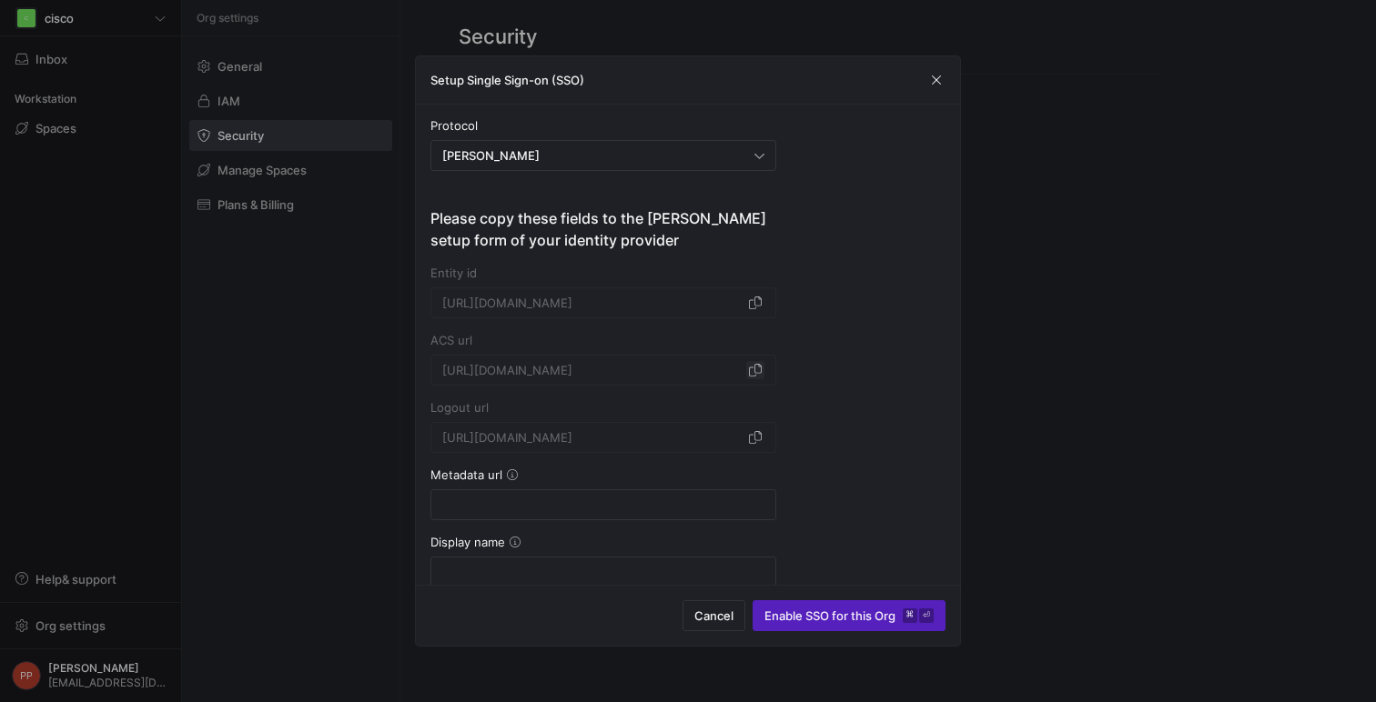
click at [752, 367] on span "button" at bounding box center [755, 370] width 18 height 18
click at [757, 368] on span "button" at bounding box center [755, 370] width 18 height 18
click at [744, 386] on form "Please copy these fields to the SAML setup form of your identity provider Entit…" at bounding box center [603, 531] width 346 height 648
click at [750, 377] on span "button" at bounding box center [755, 370] width 18 height 18
click at [759, 373] on span "button" at bounding box center [755, 370] width 18 height 18
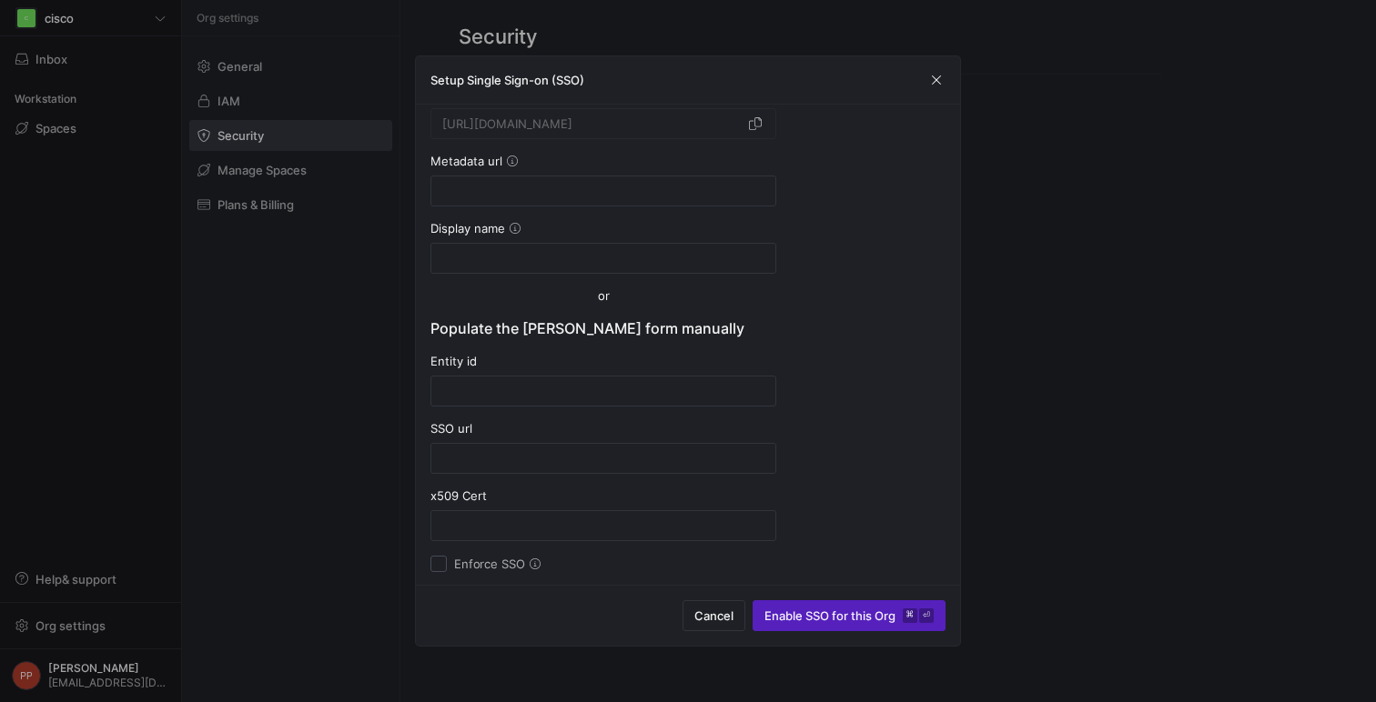
scroll to position [349, 0]
